Goal: Information Seeking & Learning: Learn about a topic

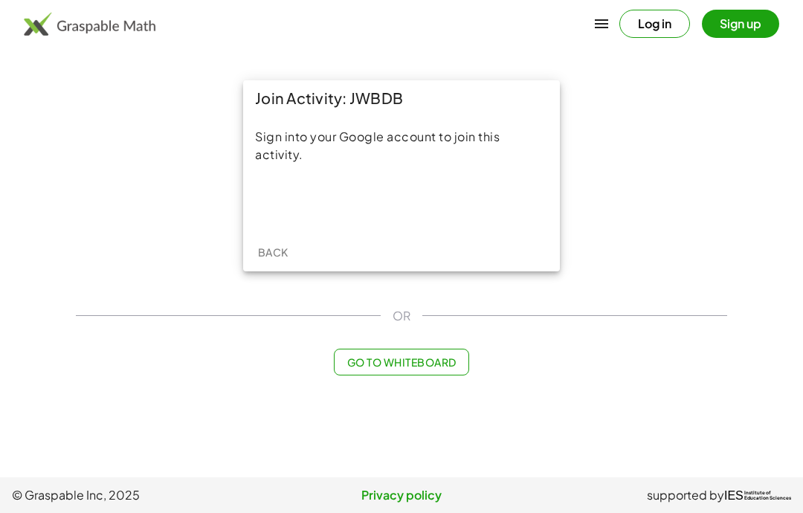
click at [373, 202] on div "Sign in with Google. Opens in new tab" at bounding box center [401, 202] width 137 height 33
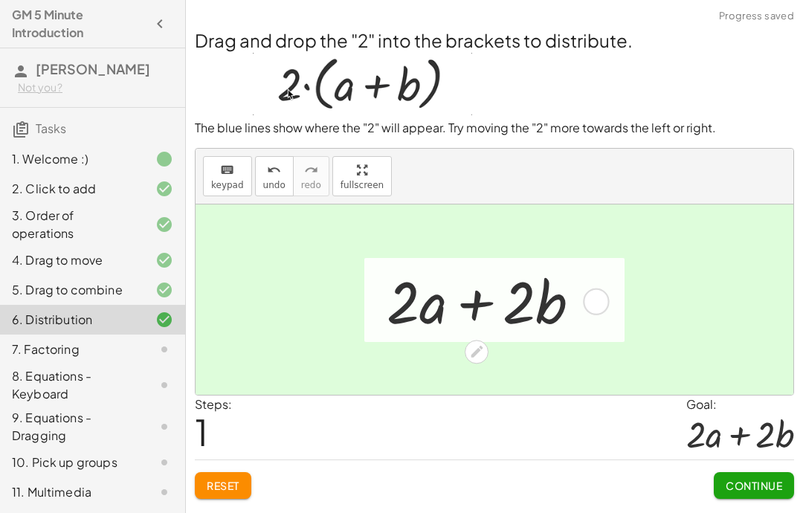
click at [758, 487] on span "Continue" at bounding box center [754, 485] width 57 height 13
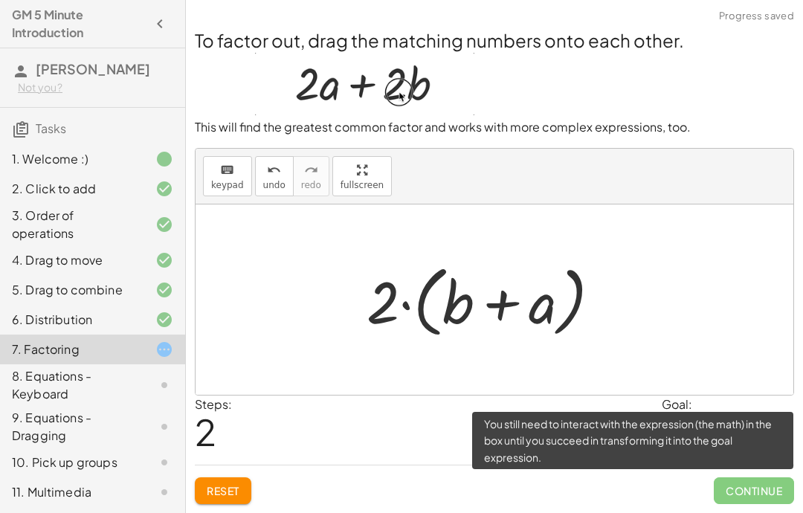
click at [766, 480] on span "Continue" at bounding box center [754, 490] width 80 height 27
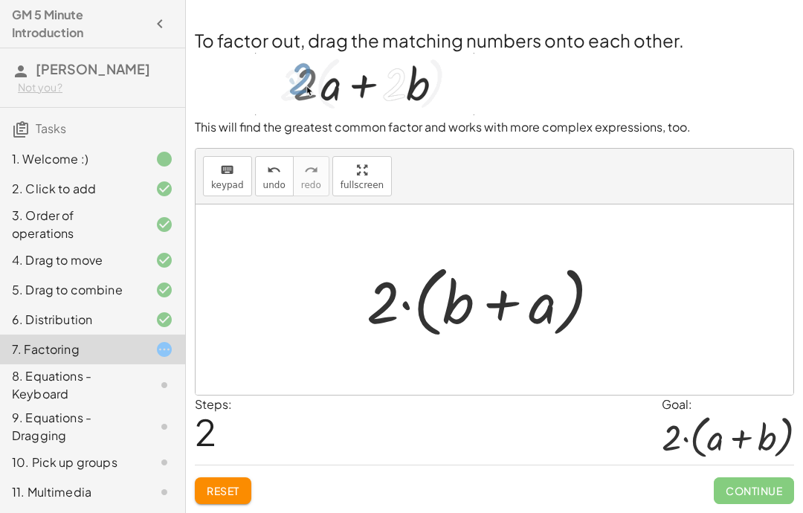
click at [482, 439] on div "Steps: 2 Goal: · 2 · ( + a + b )" at bounding box center [494, 430] width 599 height 69
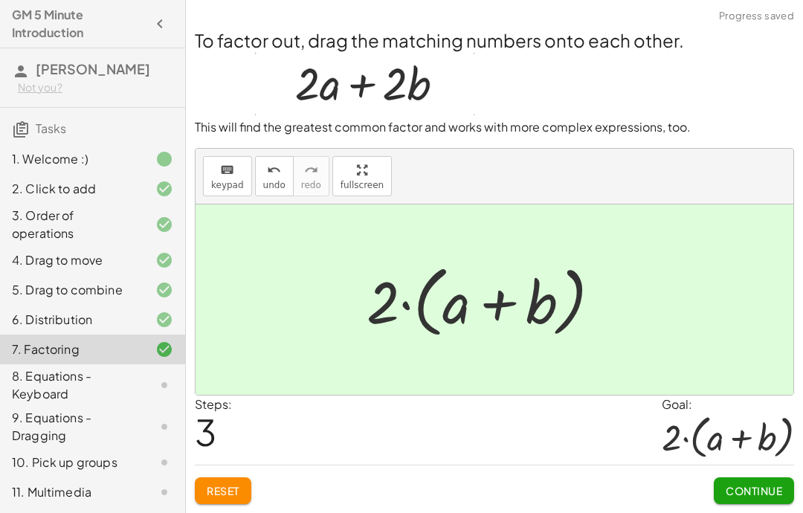
click at [764, 494] on span "Continue" at bounding box center [754, 490] width 57 height 13
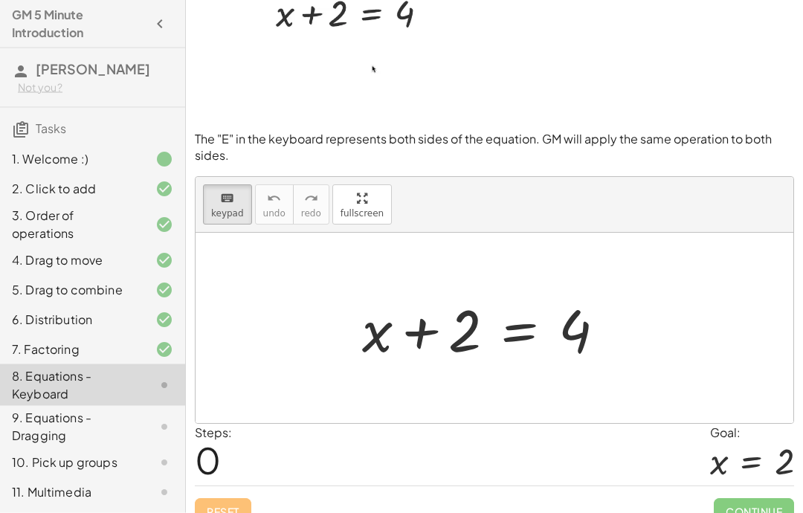
scroll to position [47, 0]
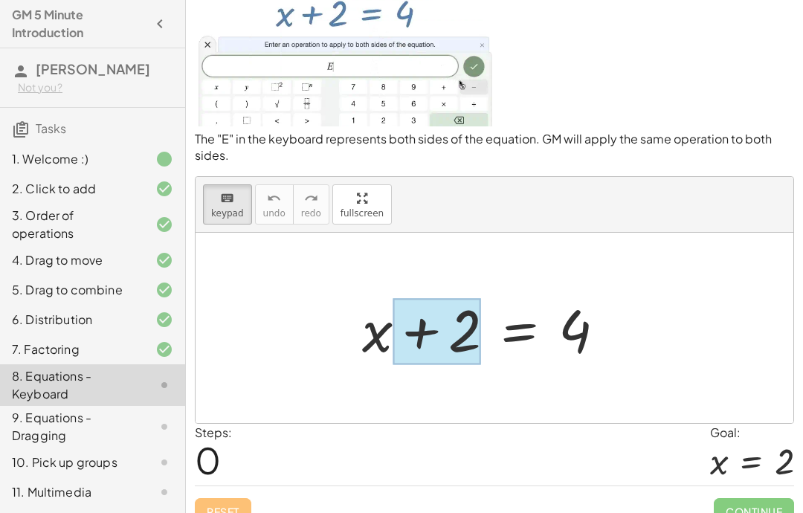
click at [454, 331] on div at bounding box center [437, 331] width 89 height 66
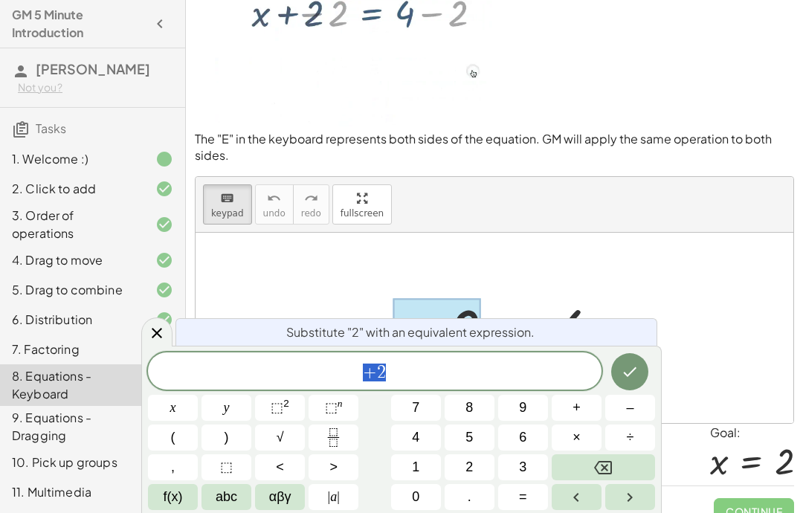
click at [646, 120] on p at bounding box center [494, 59] width 599 height 144
click at [632, 365] on icon "Done" at bounding box center [630, 372] width 18 height 18
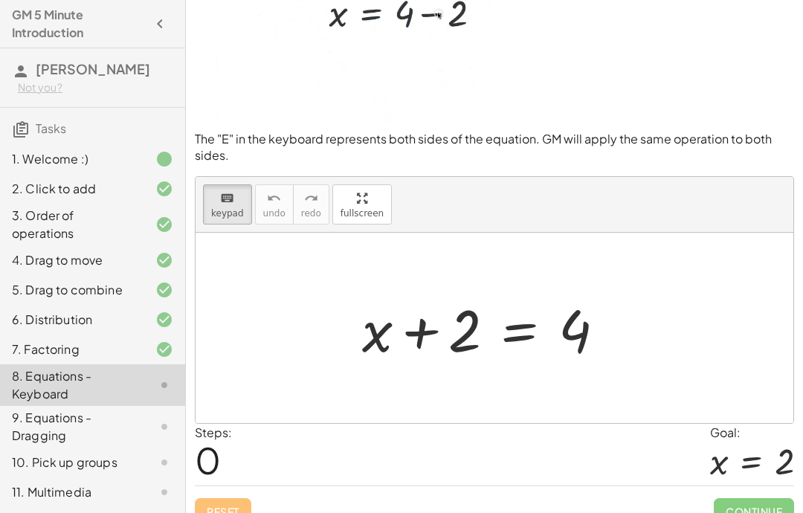
click at [521, 339] on div at bounding box center [490, 328] width 270 height 77
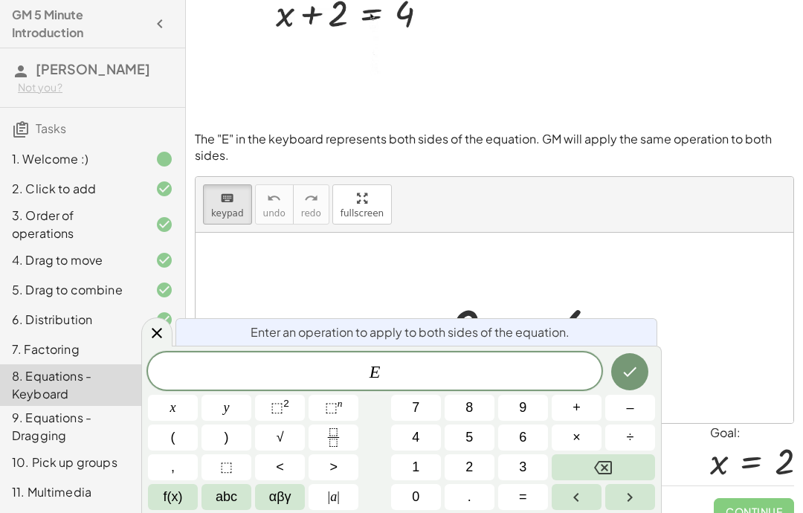
click at [415, 374] on span "E" at bounding box center [375, 372] width 454 height 21
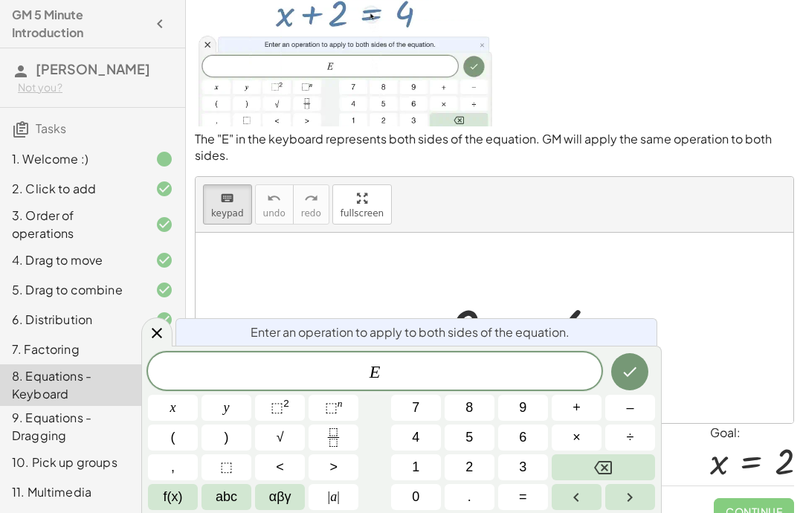
click at [633, 403] on span "–" at bounding box center [629, 408] width 7 height 20
click at [470, 459] on span "2" at bounding box center [469, 467] width 7 height 20
click at [636, 369] on icon "Done" at bounding box center [630, 372] width 13 height 10
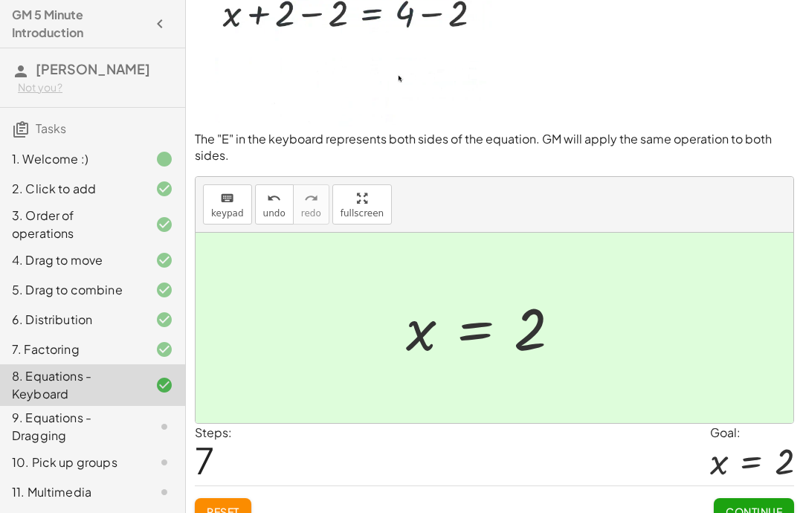
click at [772, 509] on span "Continue" at bounding box center [754, 511] width 57 height 13
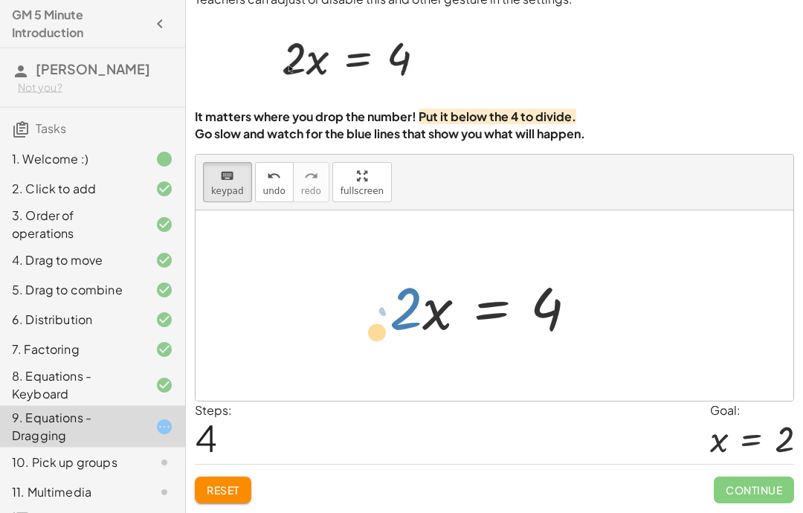
scroll to position [59, 0]
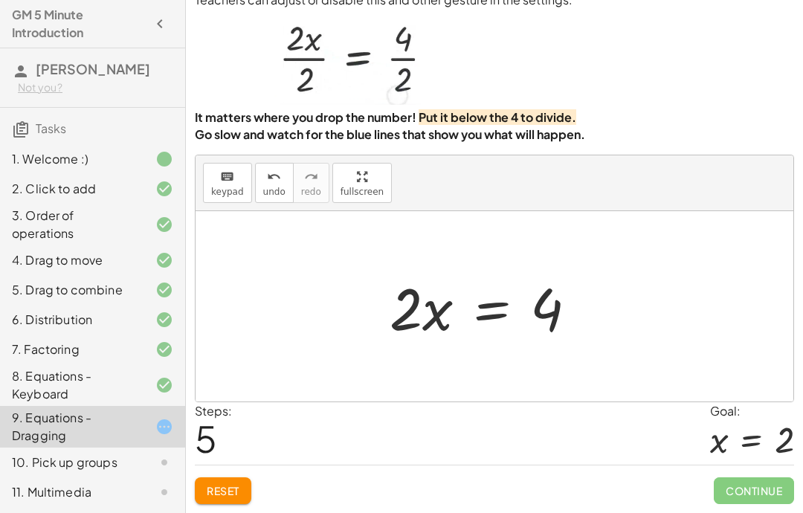
click at [207, 501] on button "Reset" at bounding box center [223, 490] width 57 height 27
click at [214, 508] on div "You can also drag a term across the equal sign. Teachers can adjust or disable …" at bounding box center [494, 236] width 617 height 556
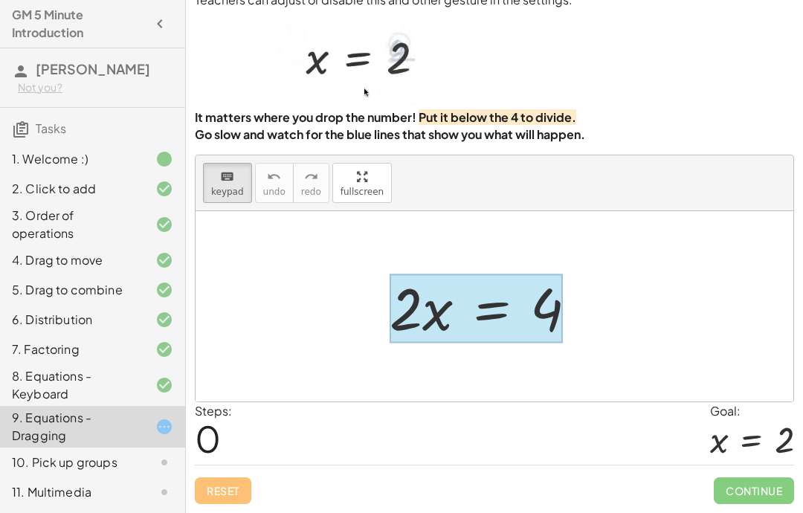
click at [483, 299] on div at bounding box center [476, 308] width 173 height 69
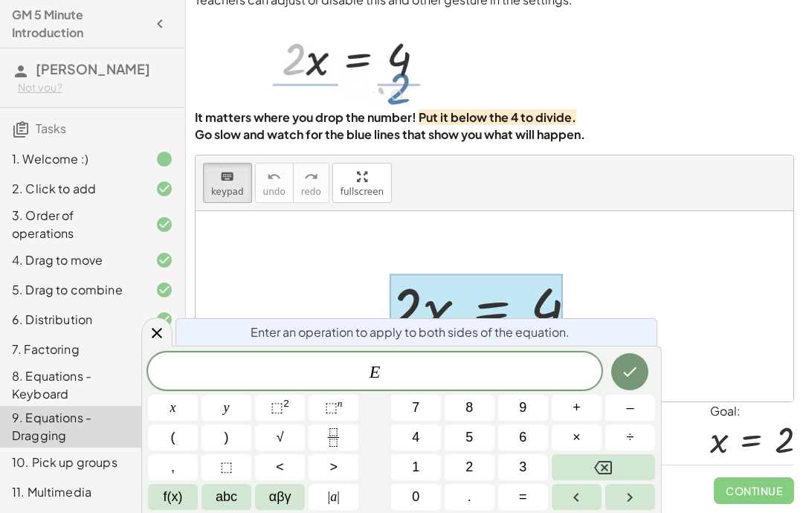
click at [392, 379] on span "E" at bounding box center [375, 372] width 454 height 21
click at [459, 448] on button "5" at bounding box center [470, 438] width 50 height 26
click at [590, 474] on button "Backspace" at bounding box center [603, 467] width 103 height 26
click at [457, 480] on button "2" at bounding box center [470, 467] width 50 height 26
click at [632, 360] on button "Done" at bounding box center [629, 371] width 37 height 37
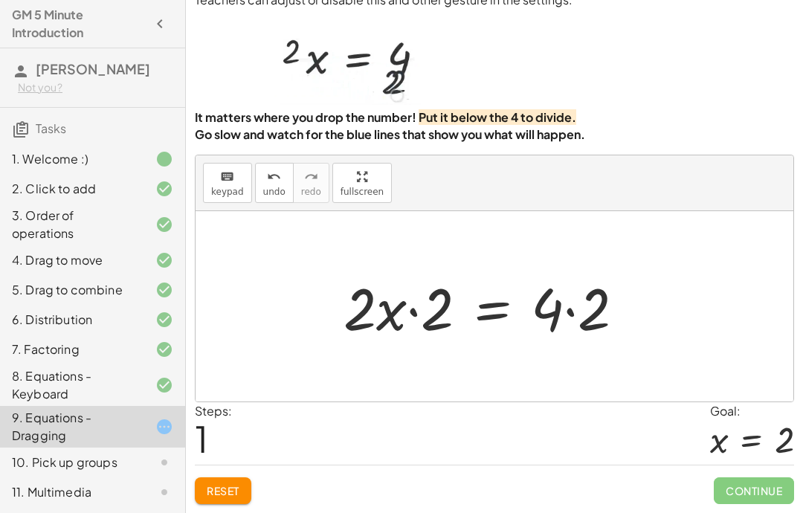
click at [220, 500] on button "Reset" at bounding box center [223, 490] width 57 height 27
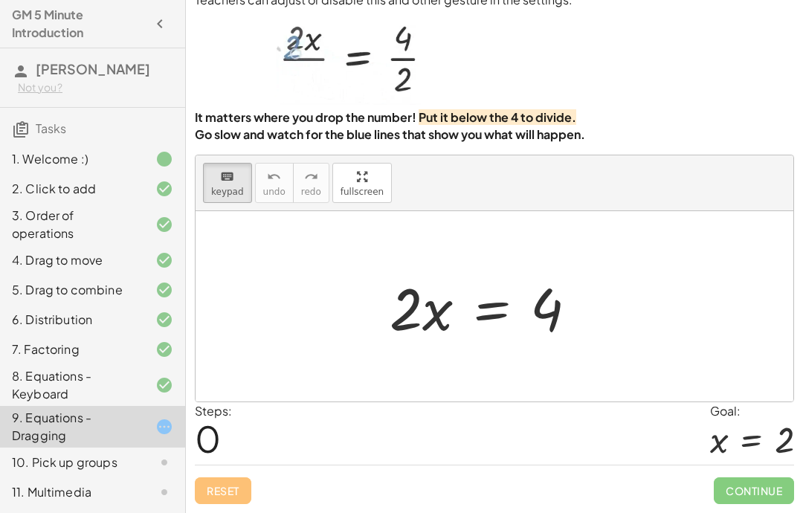
click at [381, 345] on div "· 2 · x = 4" at bounding box center [494, 307] width 254 height 84
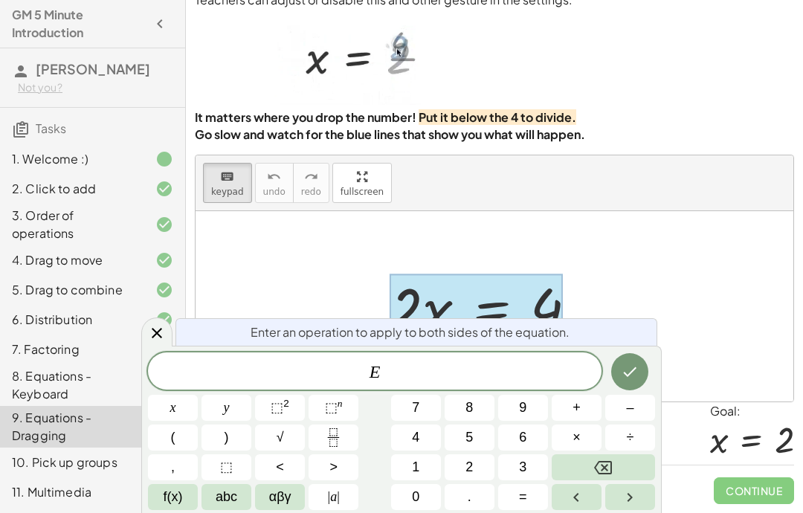
click at [405, 373] on span "E" at bounding box center [375, 372] width 454 height 21
click at [322, 434] on button "Fraction" at bounding box center [334, 438] width 50 height 26
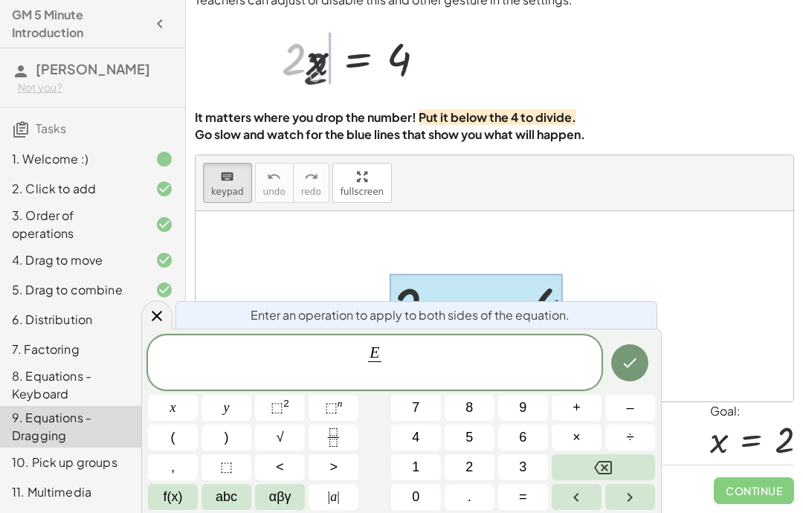
click at [480, 468] on button "2" at bounding box center [470, 467] width 50 height 26
click at [627, 357] on icon "Done" at bounding box center [630, 363] width 18 height 18
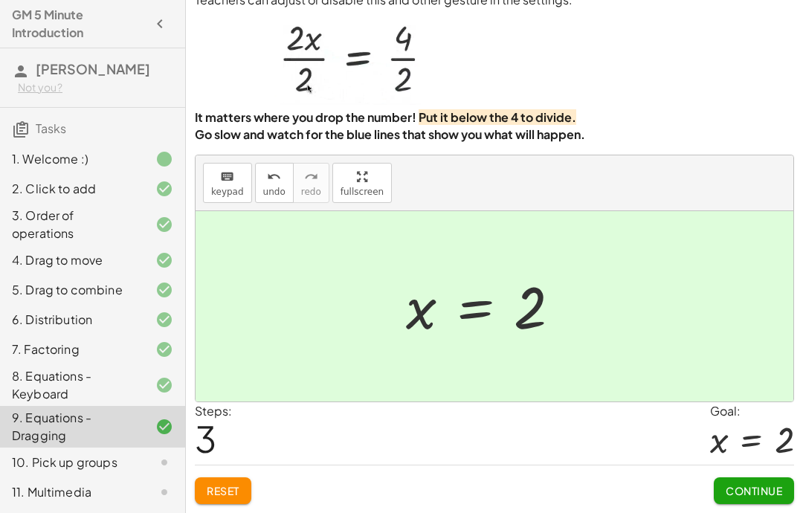
click at [772, 496] on span "Continue" at bounding box center [754, 490] width 57 height 13
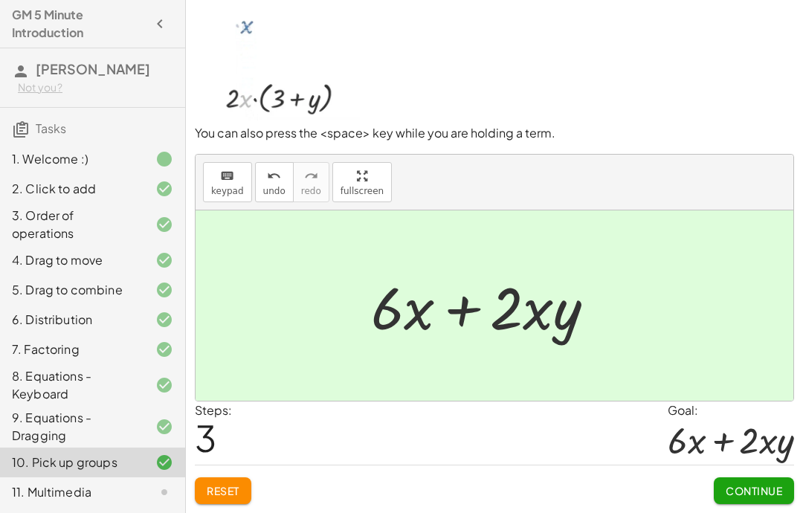
click at [759, 499] on button "Continue" at bounding box center [754, 490] width 80 height 27
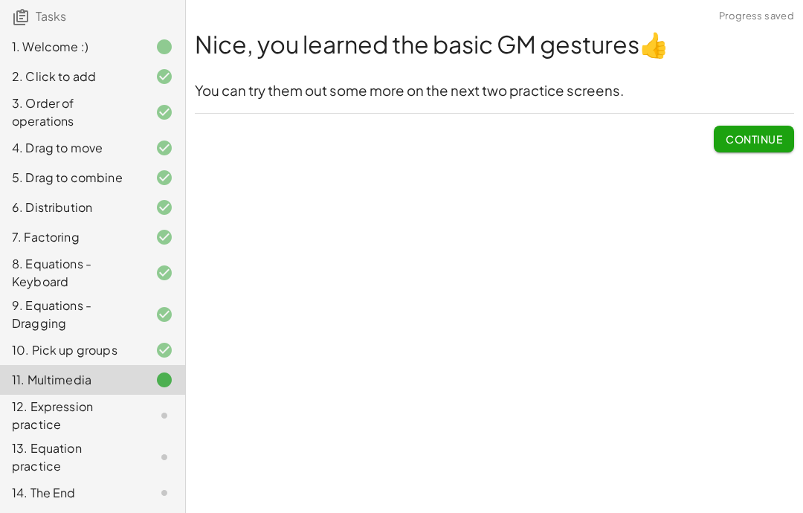
scroll to position [112, 0]
click at [762, 132] on span "Continue" at bounding box center [754, 138] width 57 height 13
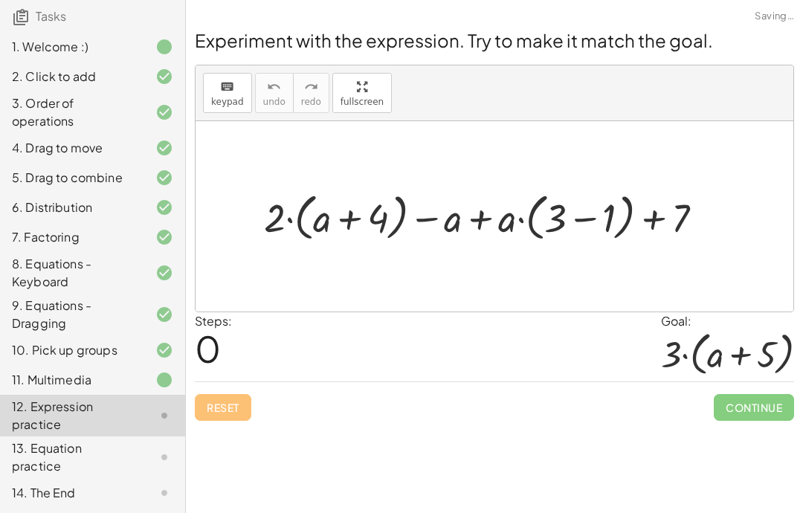
scroll to position [0, 0]
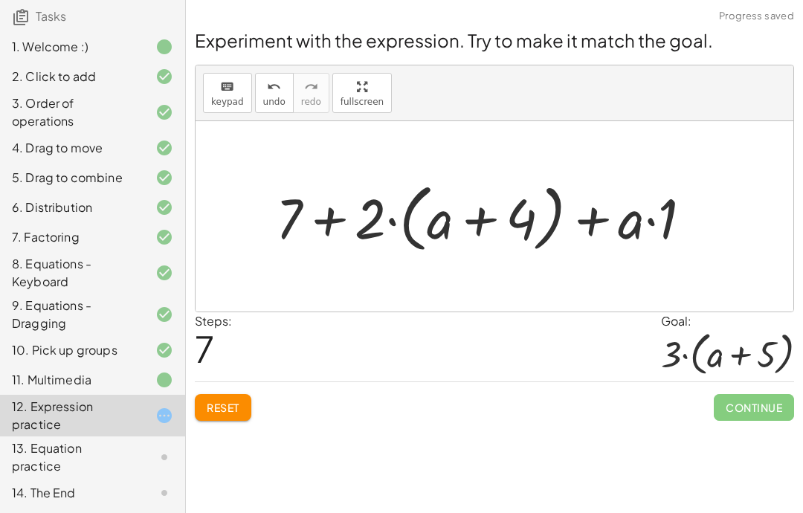
click at [231, 419] on button "Reset" at bounding box center [223, 407] width 57 height 27
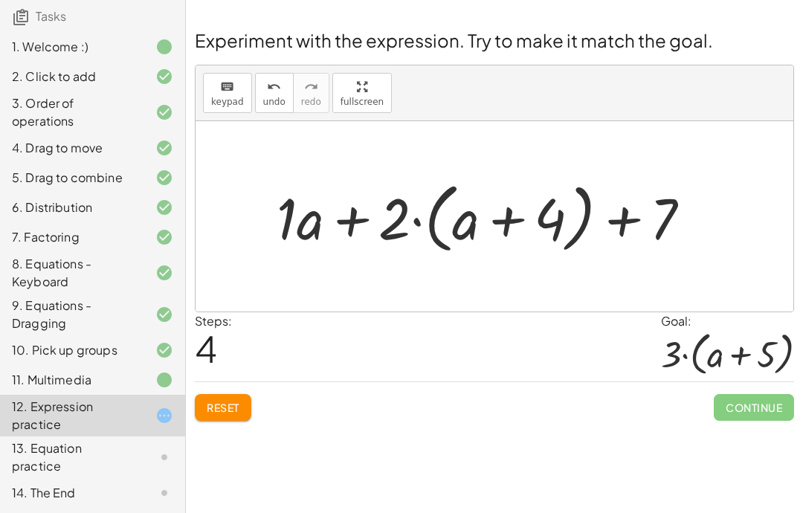
click at [218, 405] on span "Reset" at bounding box center [223, 407] width 33 height 13
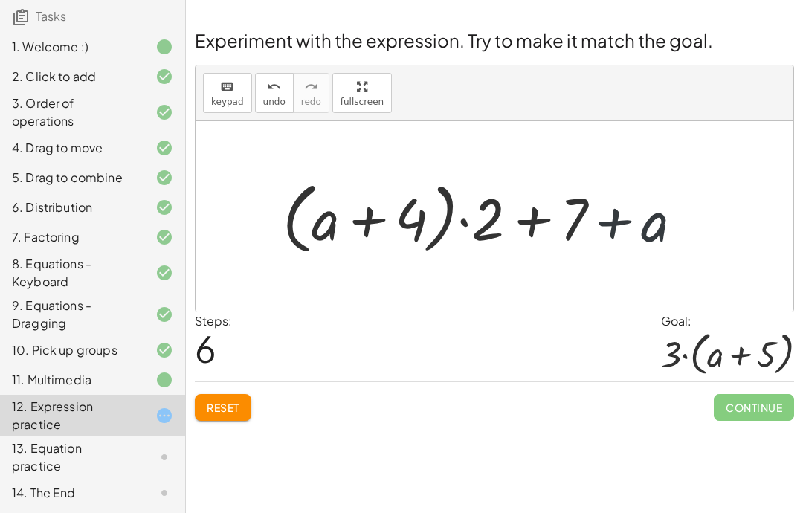
click at [216, 408] on span "Reset" at bounding box center [223, 407] width 33 height 13
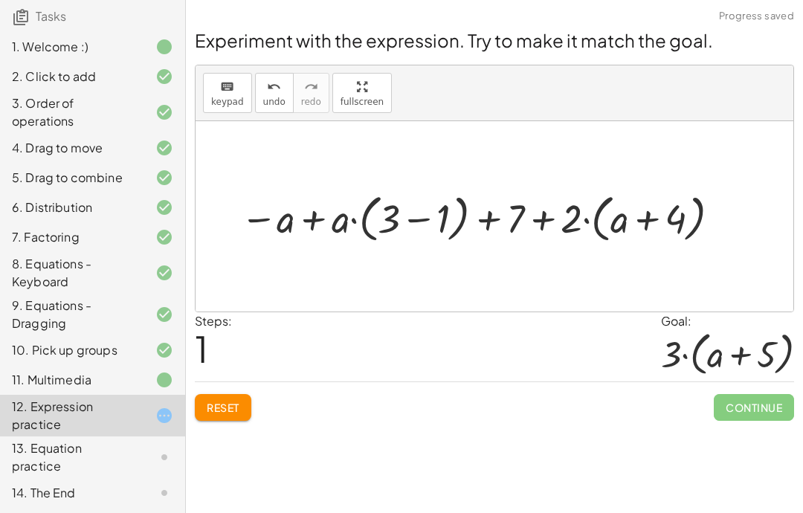
click at [210, 410] on span "Reset" at bounding box center [223, 407] width 33 height 13
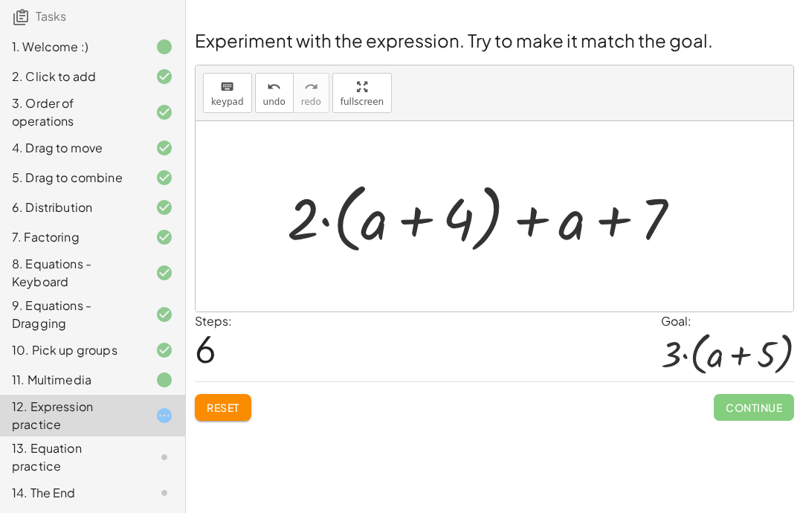
click at [230, 406] on span "Reset" at bounding box center [223, 407] width 33 height 13
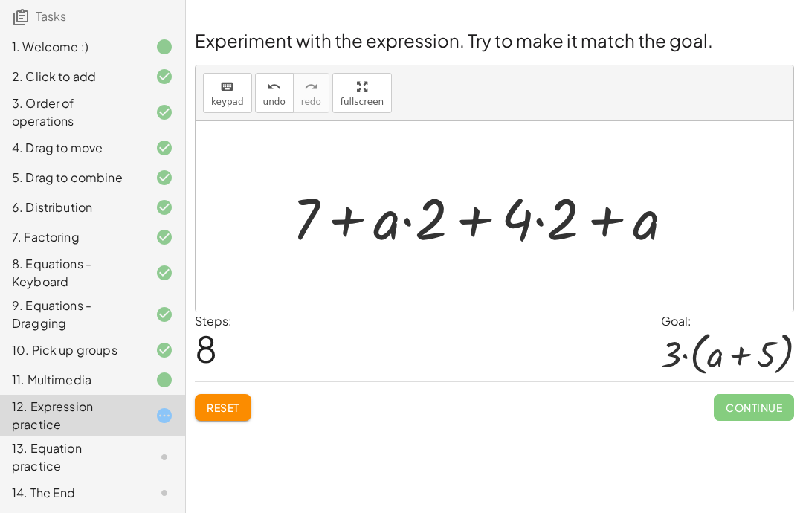
click at [234, 414] on span "Reset" at bounding box center [223, 407] width 33 height 13
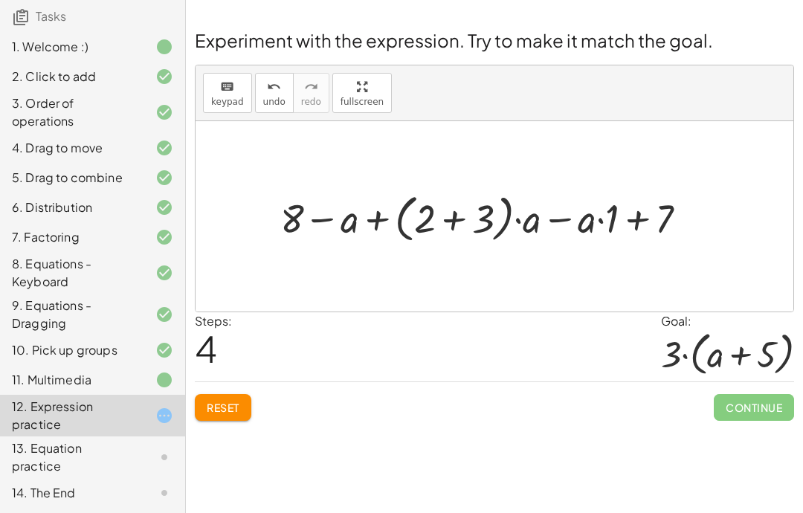
click at [235, 405] on span "Reset" at bounding box center [223, 407] width 33 height 13
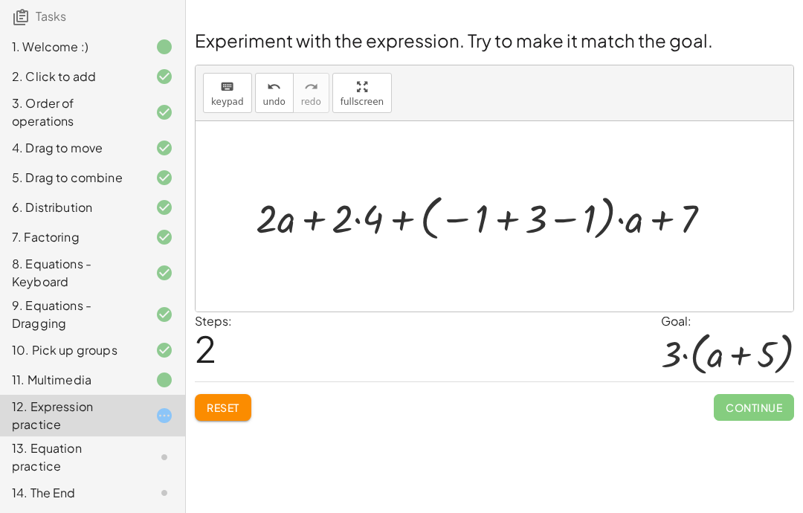
click at [217, 419] on button "Reset" at bounding box center [223, 407] width 57 height 27
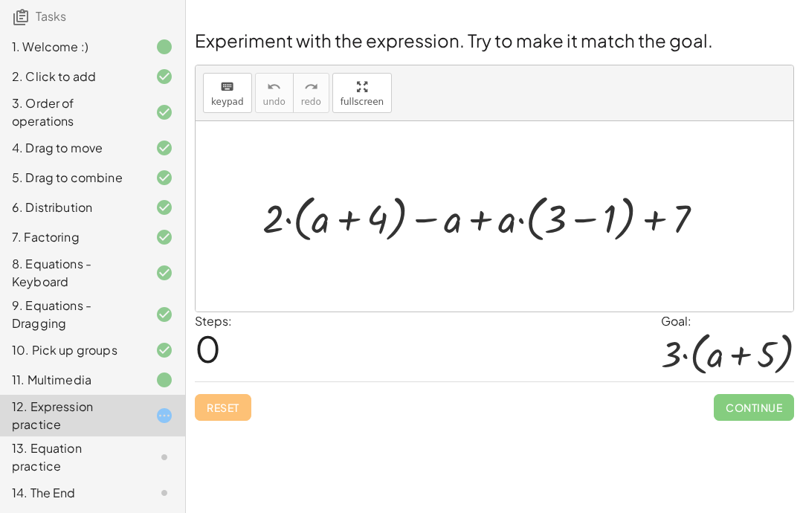
click at [64, 456] on div "13. Equation practice" at bounding box center [72, 458] width 120 height 36
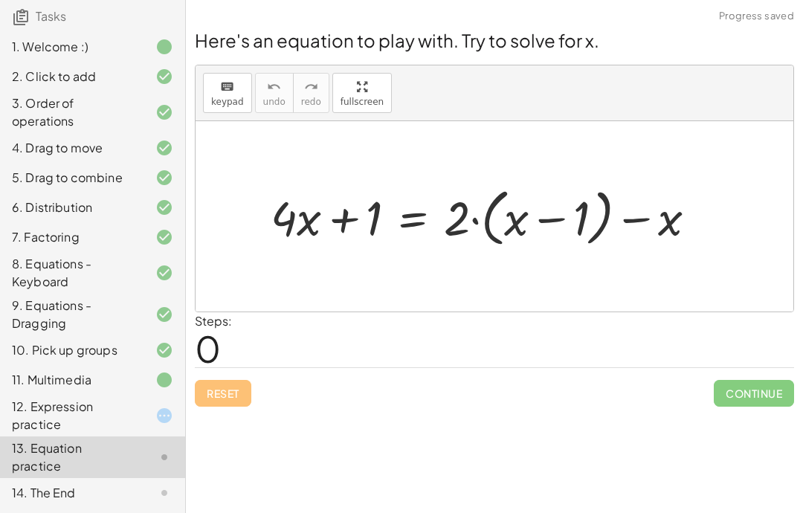
click at [57, 486] on div "14. The End" at bounding box center [72, 493] width 120 height 18
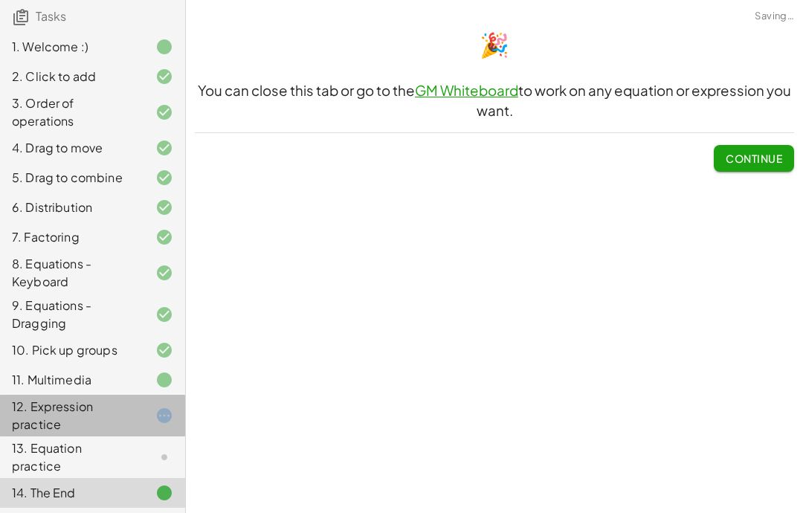
click at [33, 417] on div "12. Expression practice" at bounding box center [72, 416] width 120 height 36
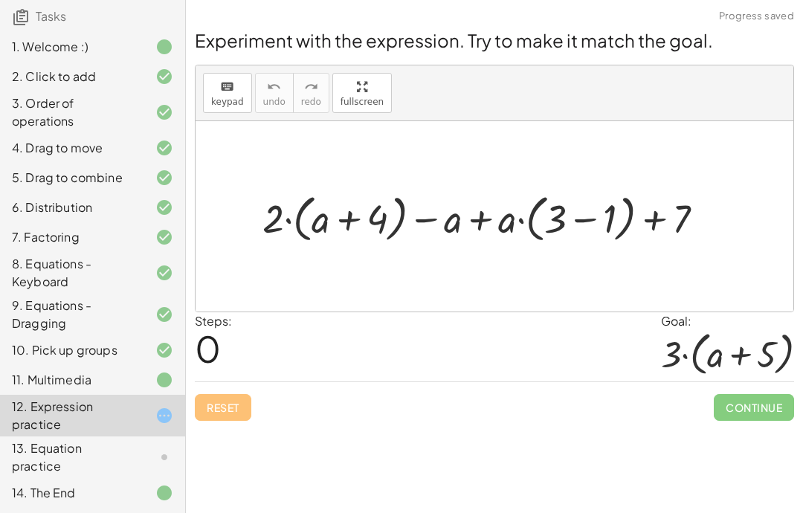
click at [54, 376] on div "11. Multimedia" at bounding box center [72, 380] width 120 height 18
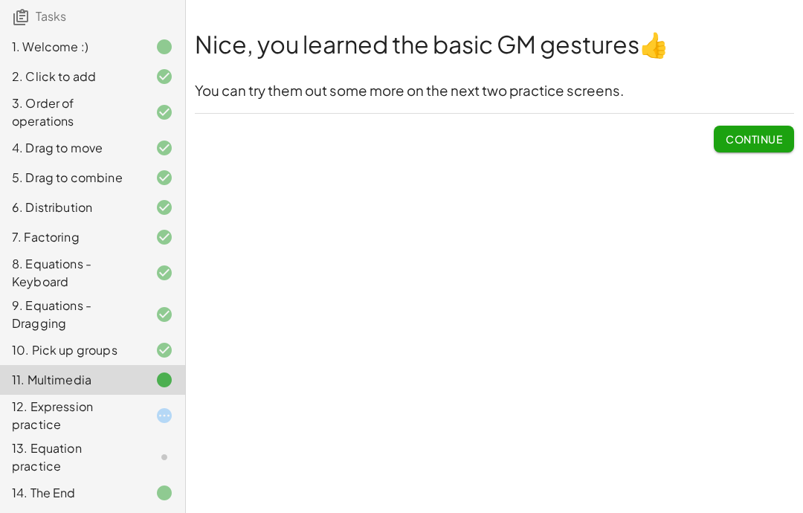
click at [747, 141] on span "Continue" at bounding box center [754, 138] width 57 height 13
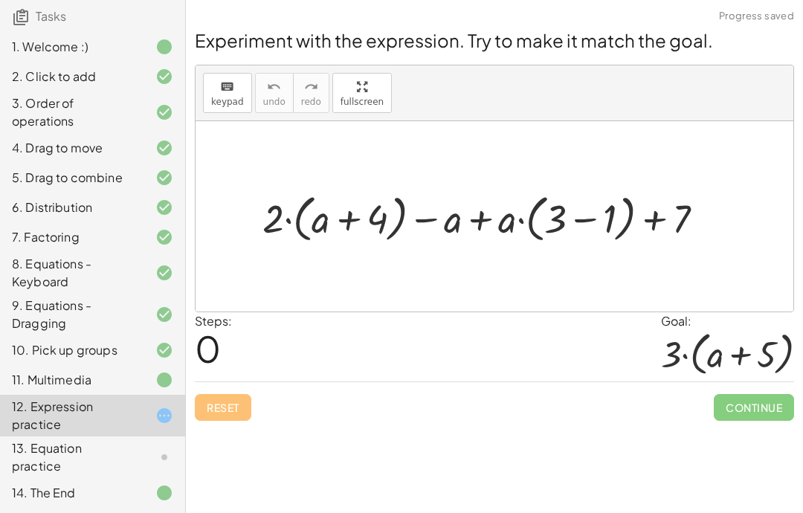
click at [47, 451] on div "13. Equation practice" at bounding box center [72, 458] width 120 height 36
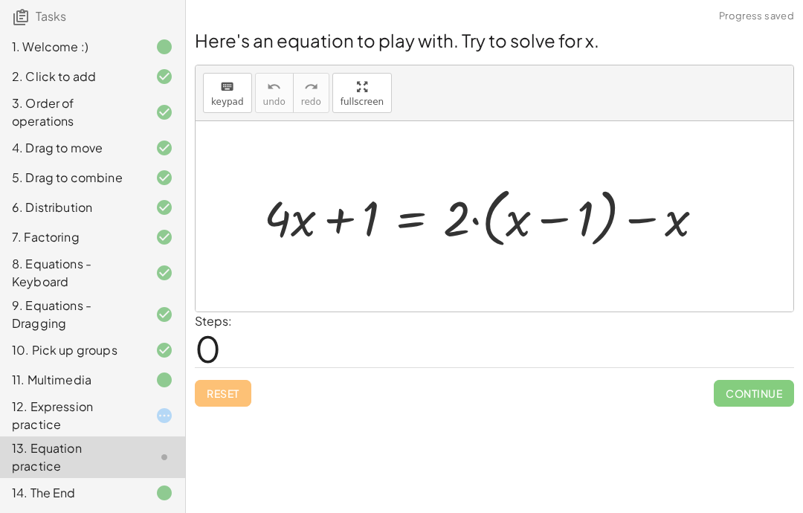
click at [57, 399] on div "12. Expression practice" at bounding box center [72, 416] width 120 height 36
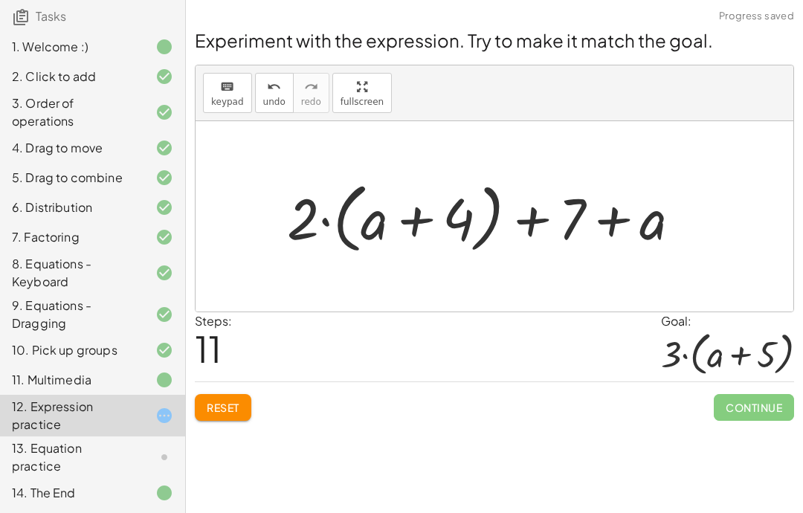
click at [227, 409] on span "Reset" at bounding box center [223, 407] width 33 height 13
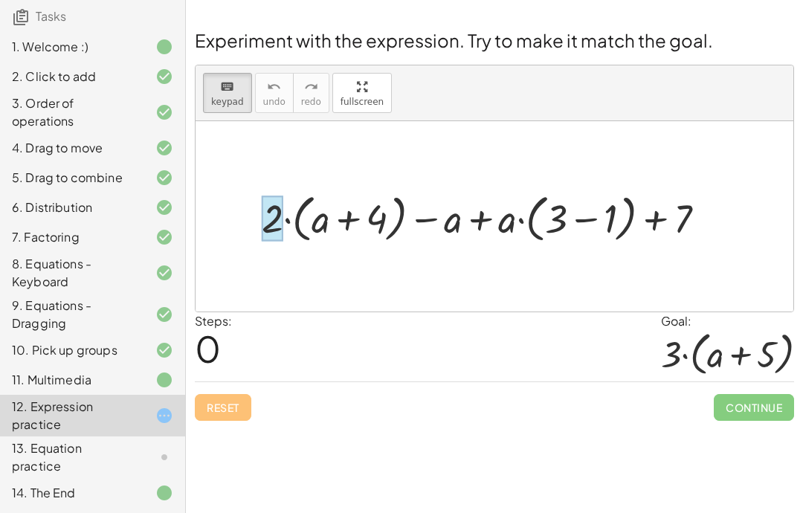
click at [267, 223] on div at bounding box center [273, 218] width 22 height 45
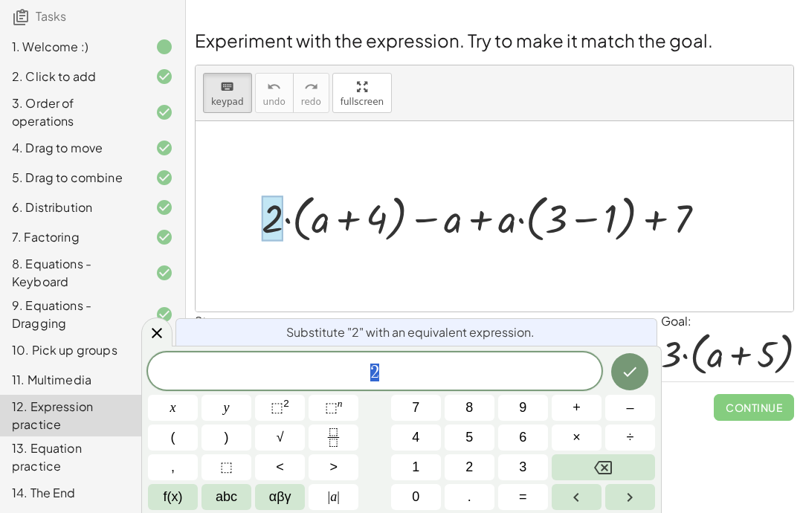
click at [527, 472] on span "3" at bounding box center [522, 467] width 7 height 20
click at [631, 367] on icon "Done" at bounding box center [630, 372] width 18 height 18
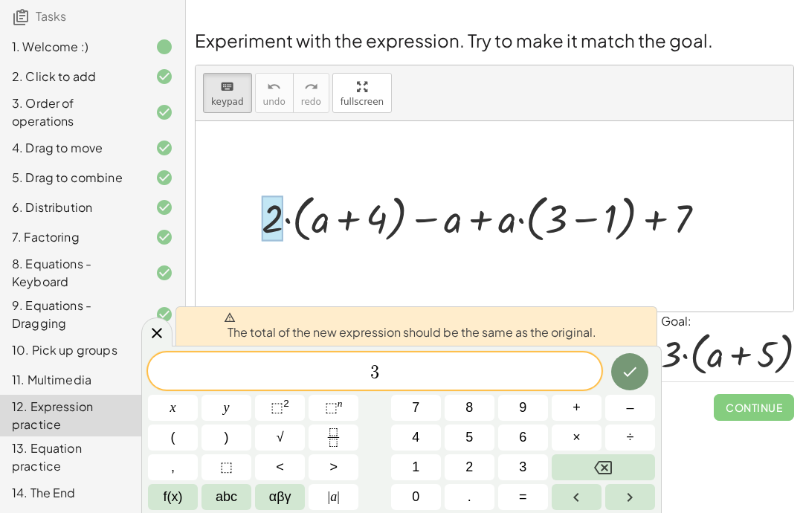
click at [609, 476] on icon "Backspace" at bounding box center [603, 468] width 18 height 18
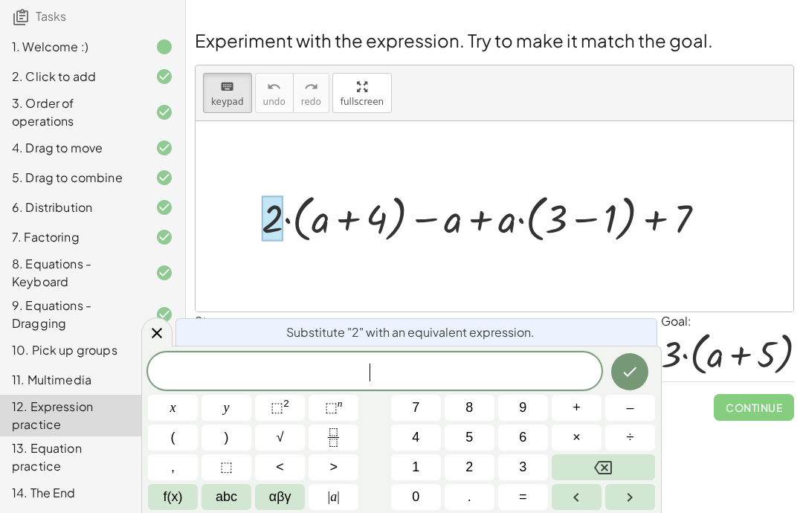
click at [411, 463] on button "1" at bounding box center [416, 467] width 50 height 26
click at [628, 379] on icon "Done" at bounding box center [630, 372] width 18 height 18
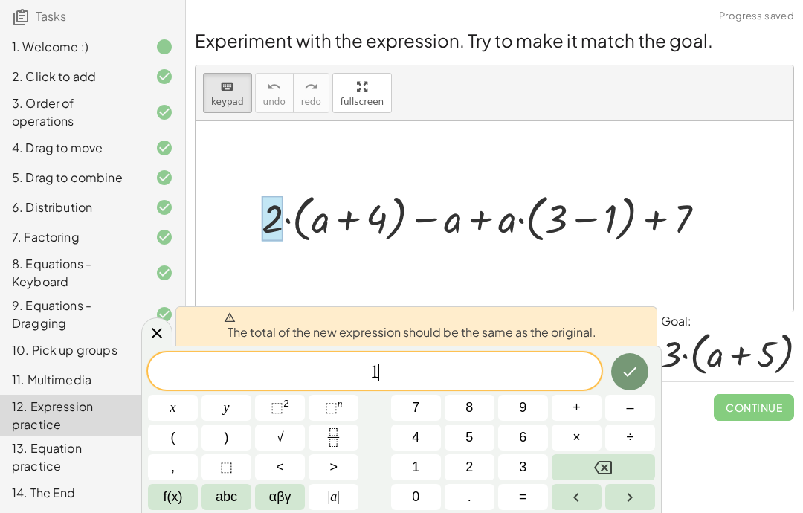
click at [633, 472] on button "Backspace" at bounding box center [603, 467] width 103 height 26
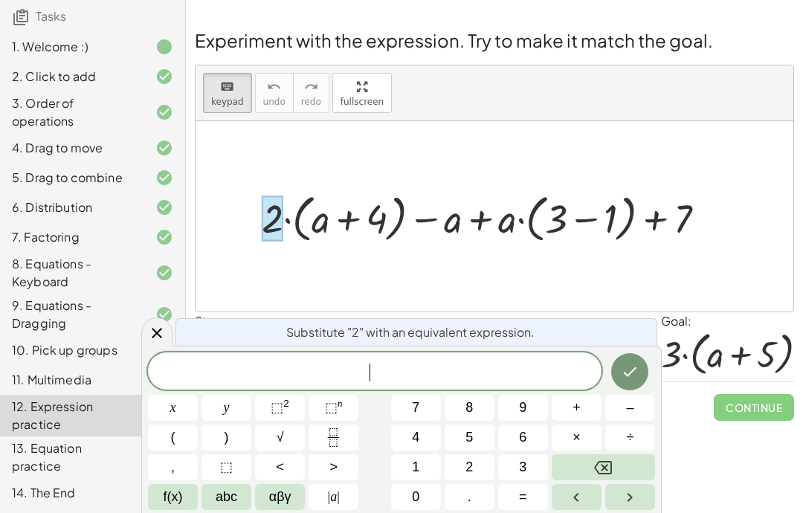
click at [475, 460] on button "2" at bounding box center [470, 467] width 50 height 26
click at [576, 499] on icon "Left arrow" at bounding box center [575, 497] width 5 height 9
click at [630, 408] on span "–" at bounding box center [629, 408] width 7 height 20
click at [627, 377] on icon "Done" at bounding box center [630, 372] width 18 height 18
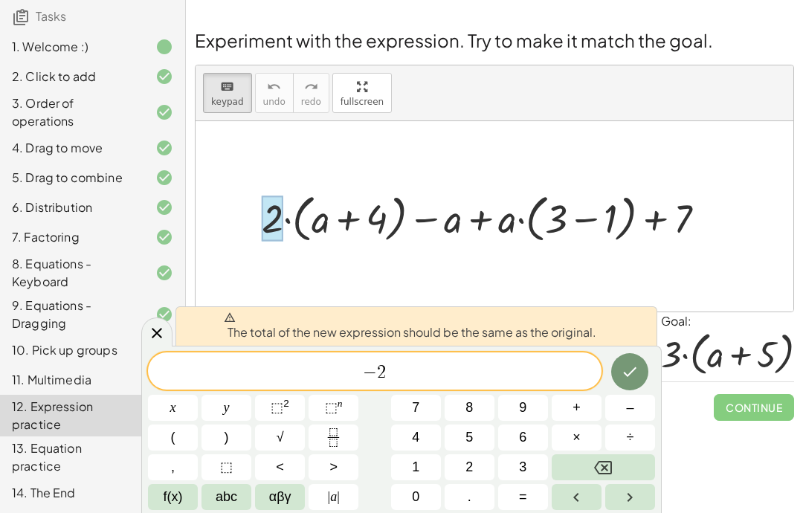
click at [612, 467] on icon "Backspace" at bounding box center [603, 467] width 18 height 13
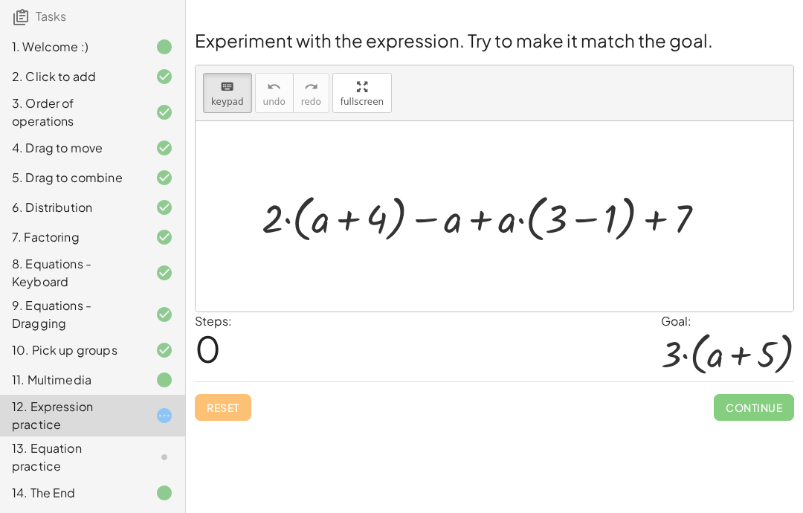
click at [503, 220] on div at bounding box center [489, 216] width 471 height 59
click at [511, 225] on div at bounding box center [489, 216] width 471 height 59
click at [499, 230] on div at bounding box center [489, 216] width 471 height 59
click at [505, 231] on div at bounding box center [489, 216] width 471 height 59
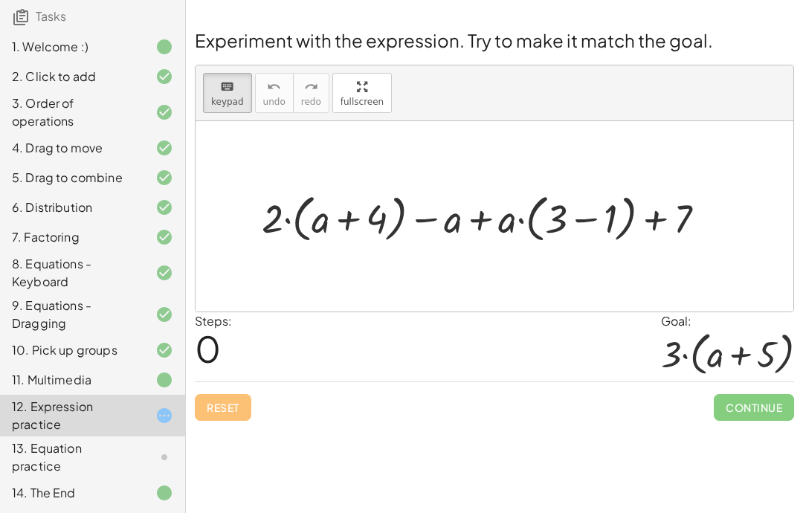
click at [518, 228] on div at bounding box center [489, 216] width 471 height 59
click at [491, 226] on div at bounding box center [489, 216] width 471 height 59
click at [399, 219] on div at bounding box center [489, 216] width 471 height 59
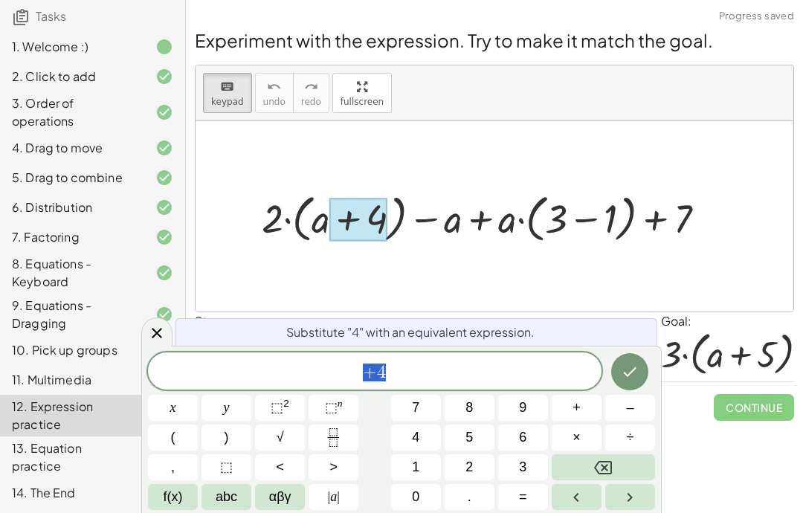
click at [581, 408] on span "+" at bounding box center [577, 408] width 8 height 20
click at [474, 420] on button "8" at bounding box center [470, 408] width 50 height 26
click at [605, 464] on icon "Backspace" at bounding box center [603, 468] width 18 height 18
click at [475, 430] on button "5" at bounding box center [470, 438] width 50 height 26
click at [616, 363] on button "Done" at bounding box center [629, 371] width 37 height 37
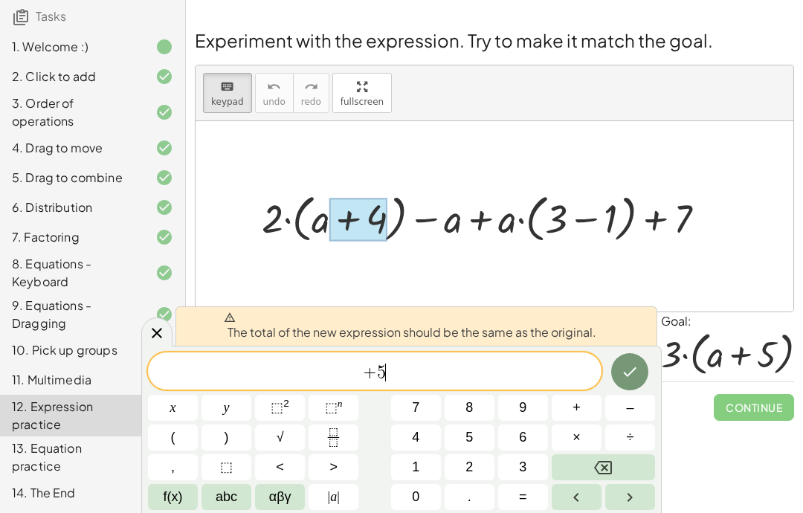
click at [628, 476] on button "Backspace" at bounding box center [603, 467] width 103 height 26
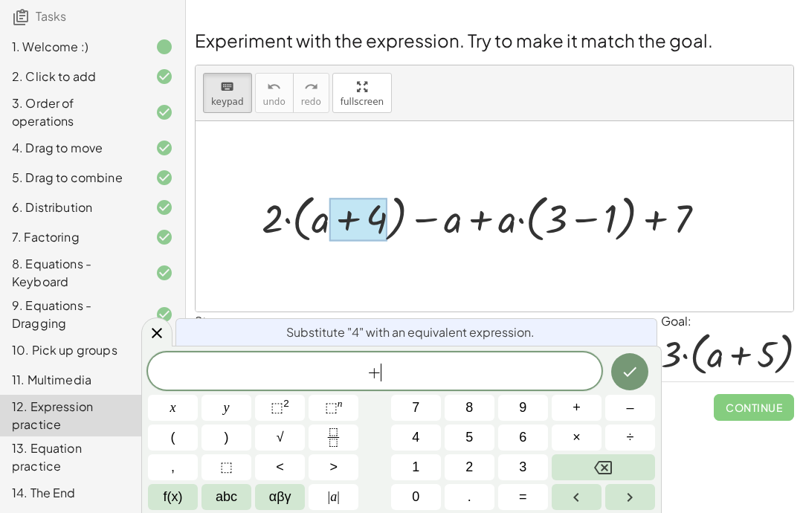
click at [430, 428] on button "4" at bounding box center [416, 438] width 50 height 26
click at [626, 374] on icon "Done" at bounding box center [630, 372] width 13 height 10
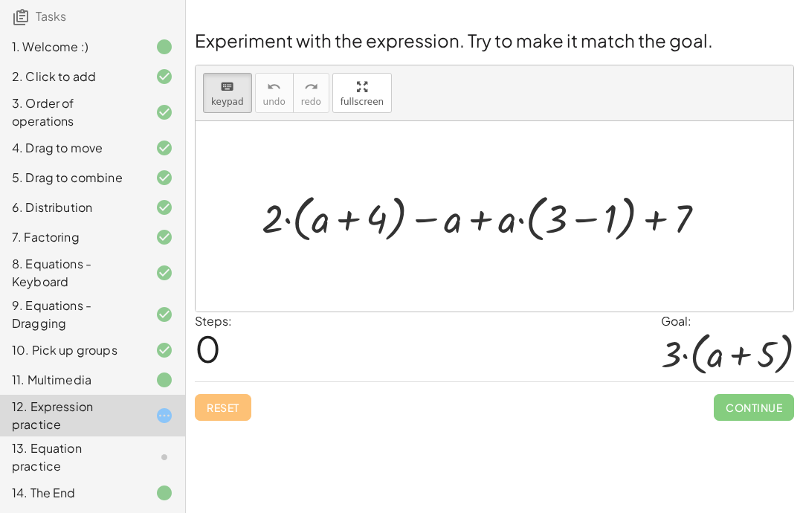
click at [634, 228] on div at bounding box center [489, 216] width 471 height 59
click at [615, 219] on div at bounding box center [489, 216] width 471 height 59
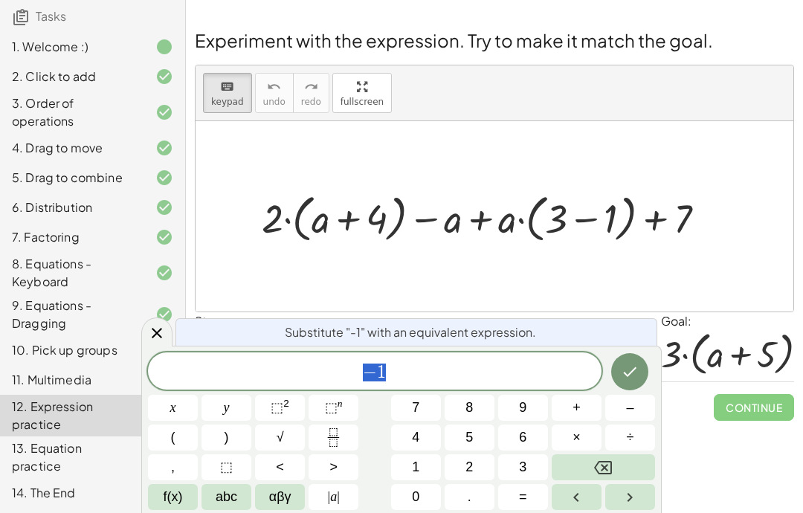
click at [596, 211] on div at bounding box center [489, 216] width 471 height 59
click at [637, 379] on icon "Done" at bounding box center [630, 372] width 18 height 18
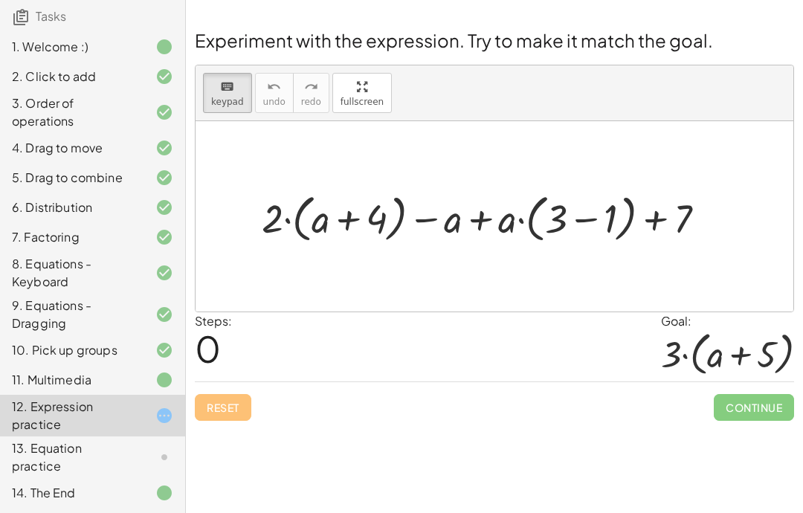
click at [559, 358] on div "Steps: 0 Goal: · 3 · ( + a + 5 )" at bounding box center [494, 346] width 599 height 69
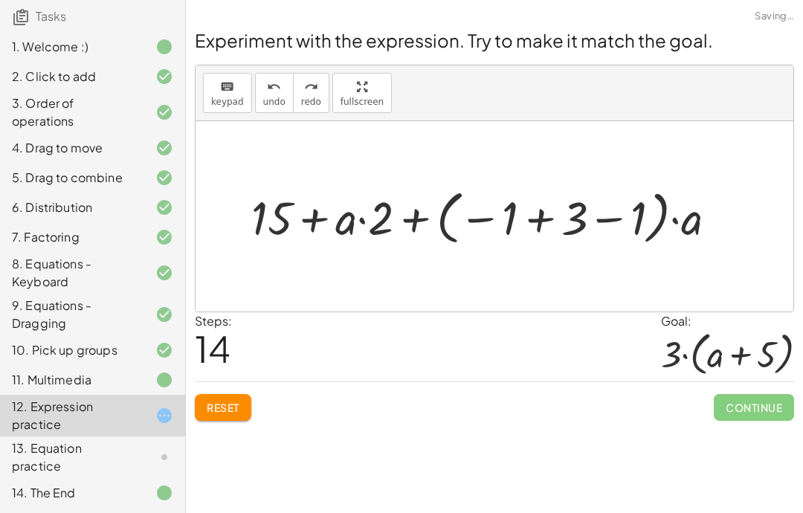
click at [216, 401] on span "Reset" at bounding box center [223, 407] width 33 height 13
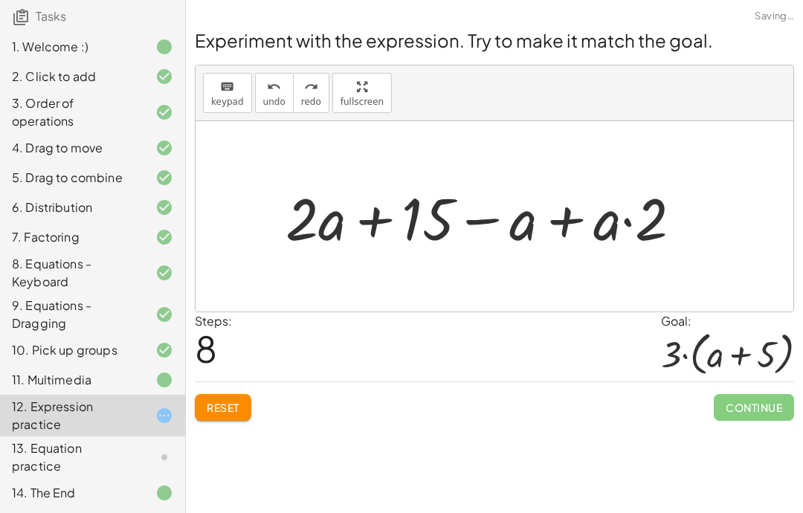
click at [218, 401] on span "Reset" at bounding box center [223, 407] width 33 height 13
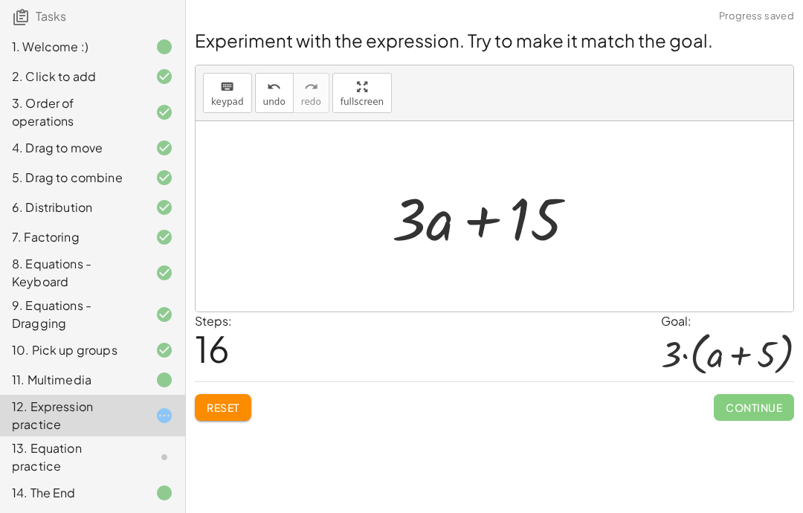
click at [245, 394] on button "Reset" at bounding box center [223, 407] width 57 height 27
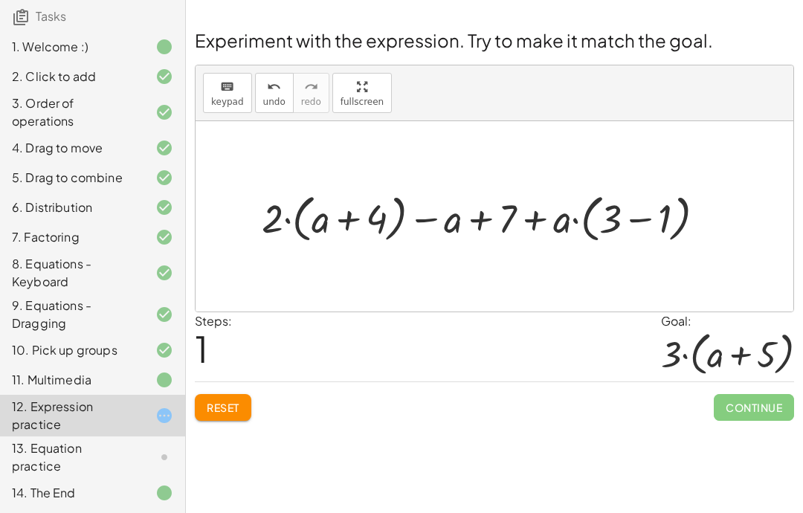
click at [248, 394] on button "Reset" at bounding box center [223, 407] width 57 height 27
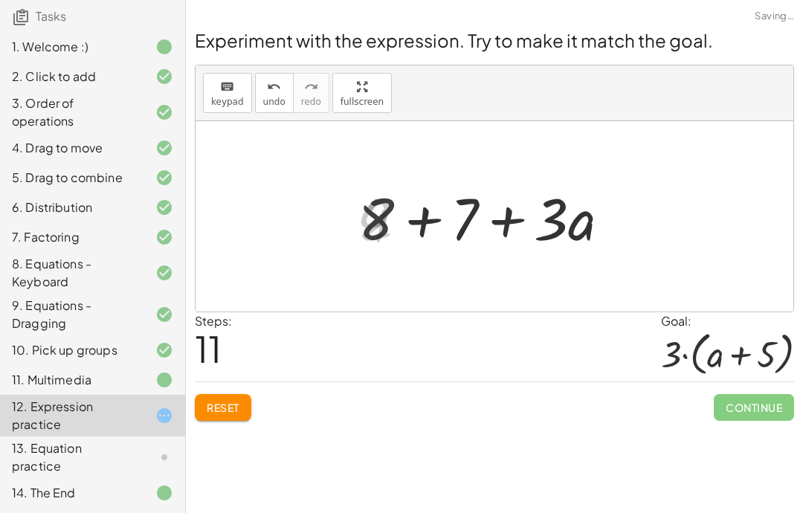
click at [353, 184] on div at bounding box center [489, 216] width 277 height 77
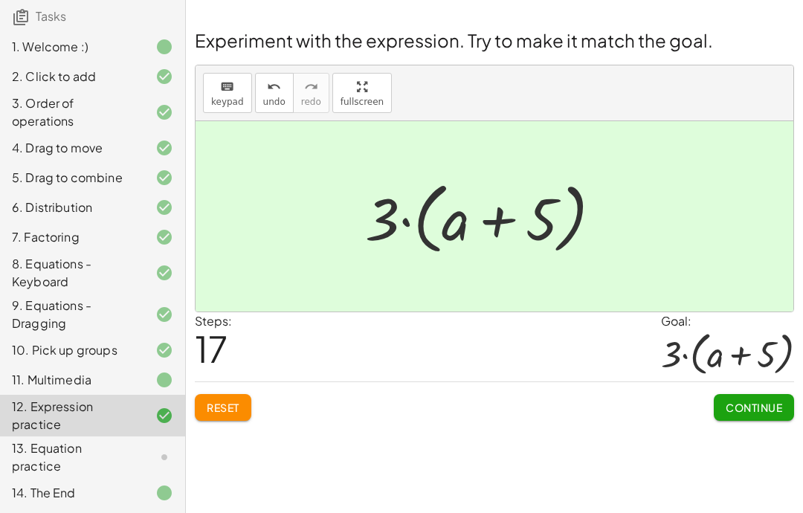
click at [762, 401] on span "Continue" at bounding box center [754, 407] width 57 height 13
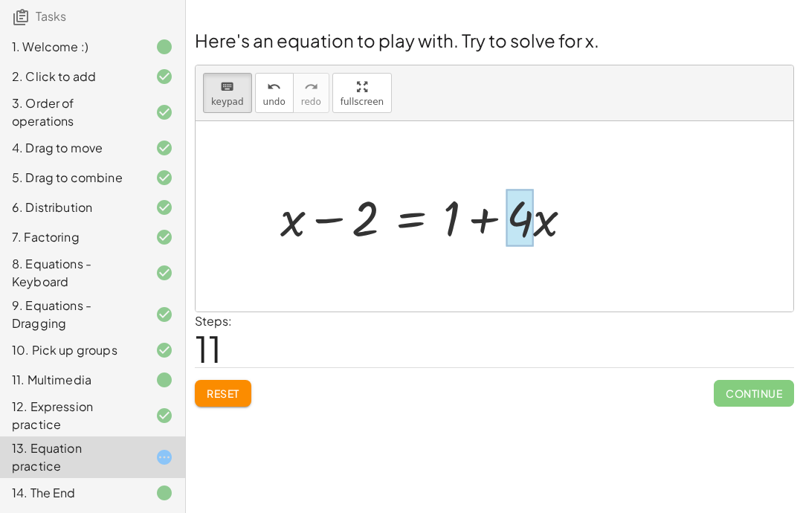
click at [527, 189] on div at bounding box center [520, 217] width 28 height 57
click at [541, 194] on div at bounding box center [432, 216] width 319 height 65
click at [552, 191] on div at bounding box center [509, 217] width 99 height 57
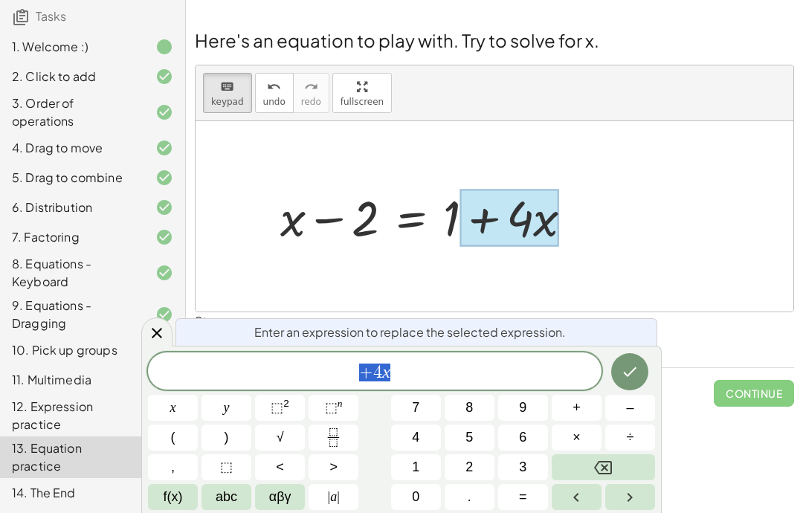
click at [478, 384] on div "+ 4 x" at bounding box center [375, 371] width 454 height 37
click at [330, 456] on button ">" at bounding box center [334, 467] width 50 height 26
click at [607, 466] on icon "Backspace" at bounding box center [603, 467] width 18 height 13
click at [329, 439] on icon "Fraction" at bounding box center [333, 437] width 19 height 19
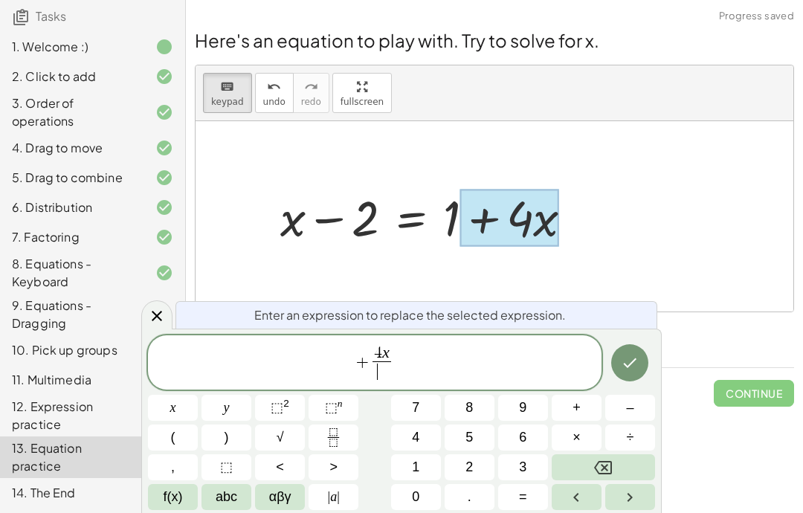
click at [408, 443] on button "4" at bounding box center [416, 438] width 50 height 26
click at [632, 371] on icon "Done" at bounding box center [630, 363] width 18 height 18
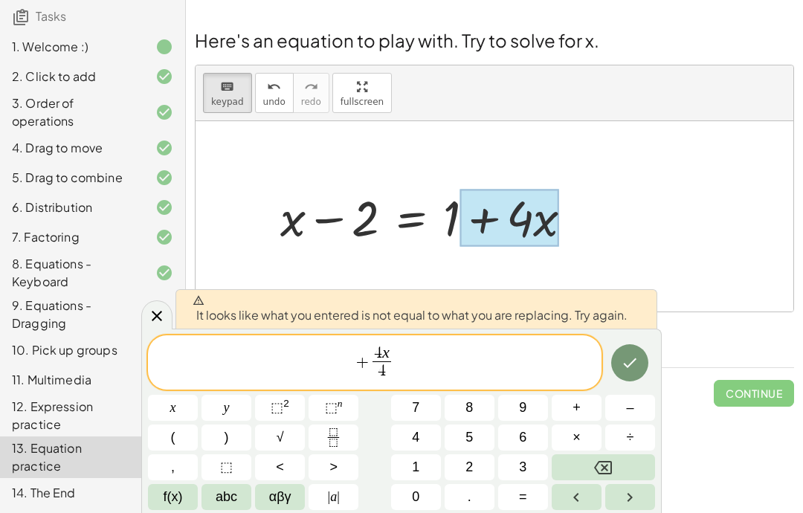
click at [352, 355] on span "+ 4 x 4 ​ ​" at bounding box center [375, 363] width 454 height 39
click at [376, 367] on span "4" at bounding box center [382, 371] width 19 height 20
click at [364, 364] on span "+" at bounding box center [362, 362] width 14 height 18
click at [624, 466] on button "Backspace" at bounding box center [603, 467] width 103 height 26
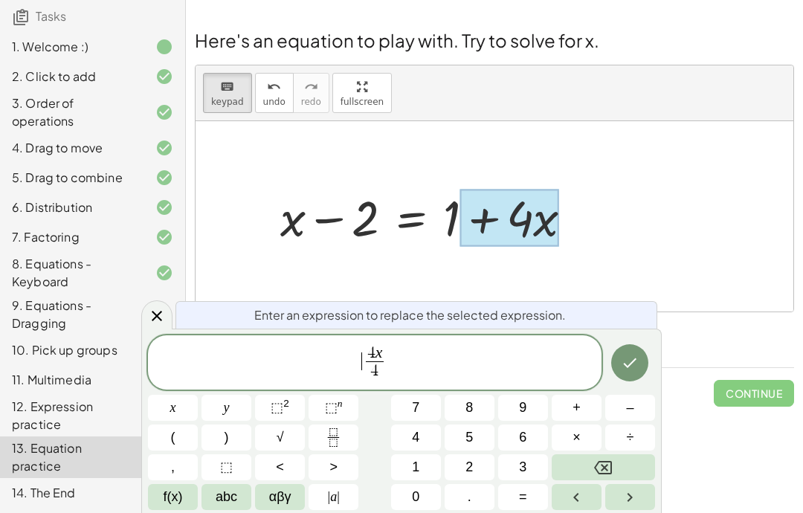
click at [631, 364] on icon "Done" at bounding box center [630, 363] width 13 height 10
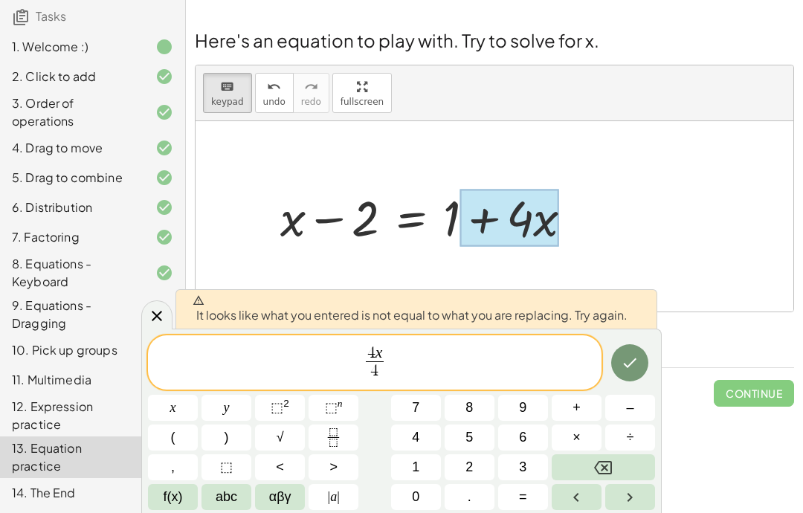
click at [382, 370] on span "4" at bounding box center [375, 371] width 19 height 20
click at [627, 465] on button "Backspace" at bounding box center [603, 467] width 103 height 26
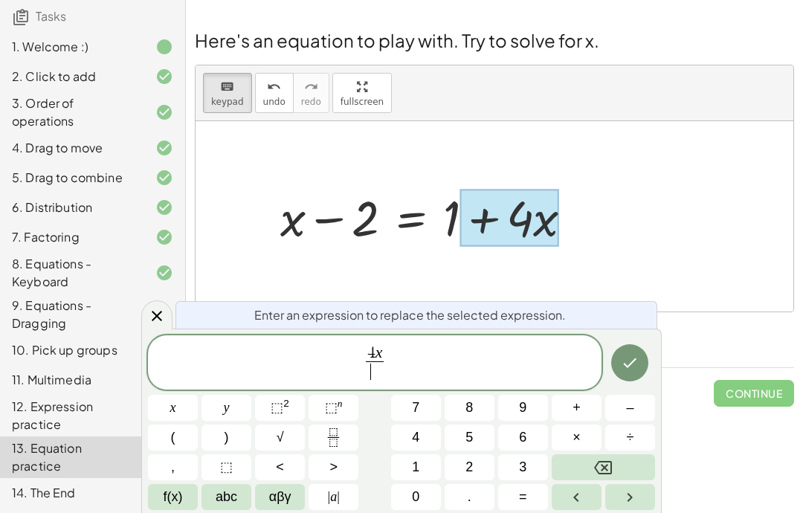
click at [622, 463] on button "Backspace" at bounding box center [603, 467] width 103 height 26
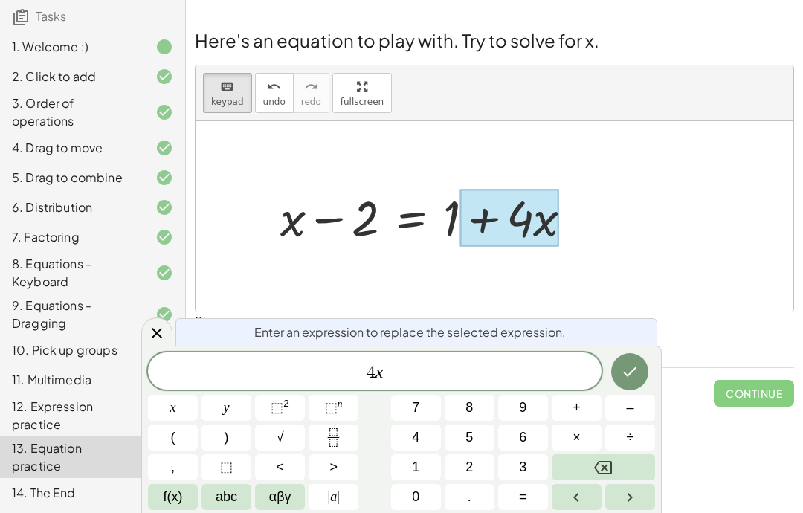
click at [636, 431] on button "÷" at bounding box center [630, 438] width 50 height 26
click at [417, 446] on span "4" at bounding box center [415, 438] width 7 height 20
click at [617, 365] on button "Done" at bounding box center [629, 371] width 37 height 37
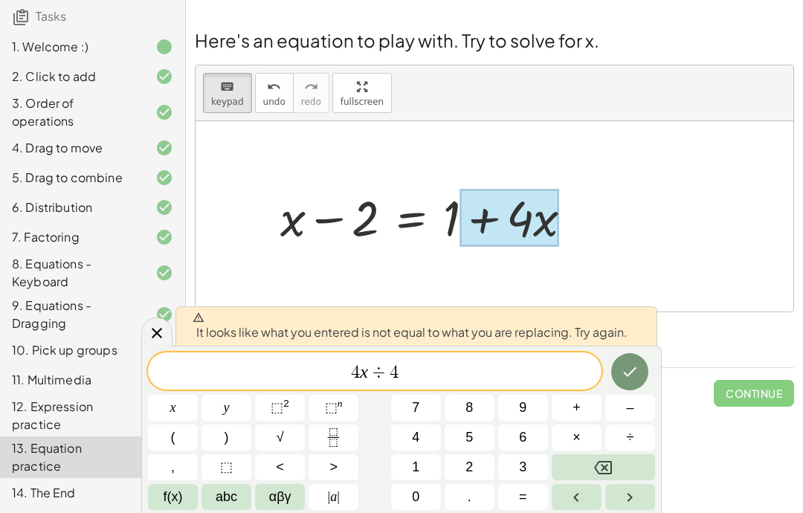
click at [620, 473] on button "Backspace" at bounding box center [603, 467] width 103 height 26
click at [620, 472] on button "Backspace" at bounding box center [603, 467] width 103 height 26
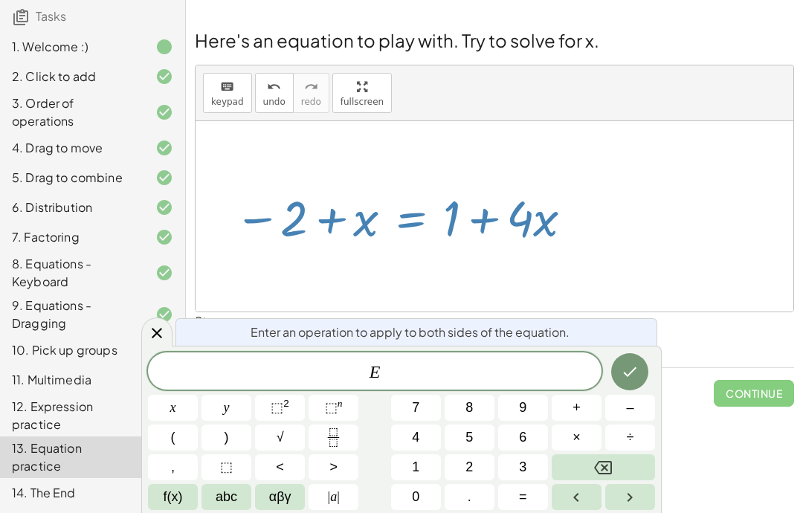
click at [478, 374] on span "E" at bounding box center [375, 372] width 454 height 21
click at [638, 411] on button "–" at bounding box center [630, 408] width 50 height 26
click at [477, 485] on button "." at bounding box center [470, 497] width 50 height 26
click at [625, 465] on button "Backspace" at bounding box center [603, 467] width 103 height 26
click at [469, 464] on span "2" at bounding box center [469, 467] width 7 height 20
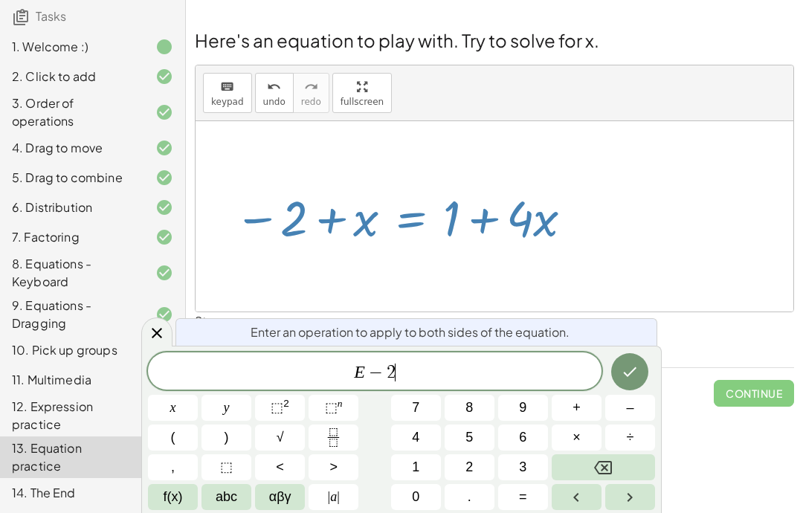
click at [645, 359] on div at bounding box center [630, 372] width 50 height 39
click at [620, 379] on button "Done" at bounding box center [629, 371] width 37 height 37
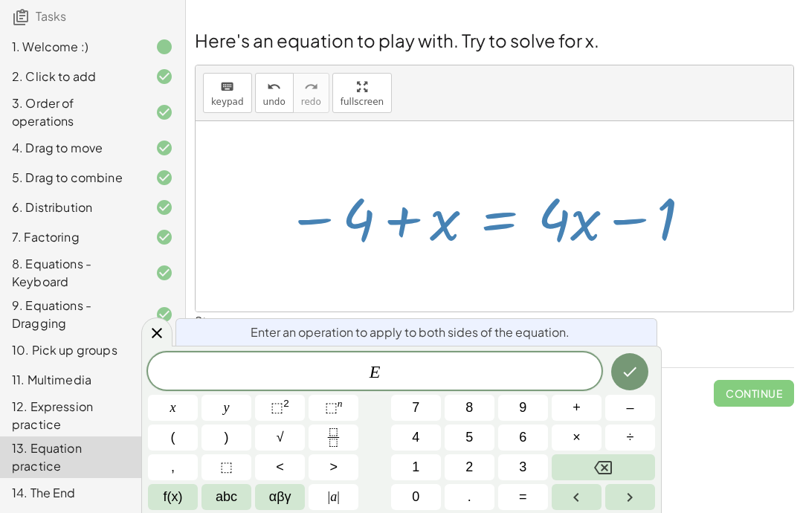
click at [722, 79] on div "keyboard keypad undo [PERSON_NAME] redo fullscreen" at bounding box center [495, 93] width 598 height 56
click at [637, 380] on icon "Done" at bounding box center [630, 372] width 18 height 18
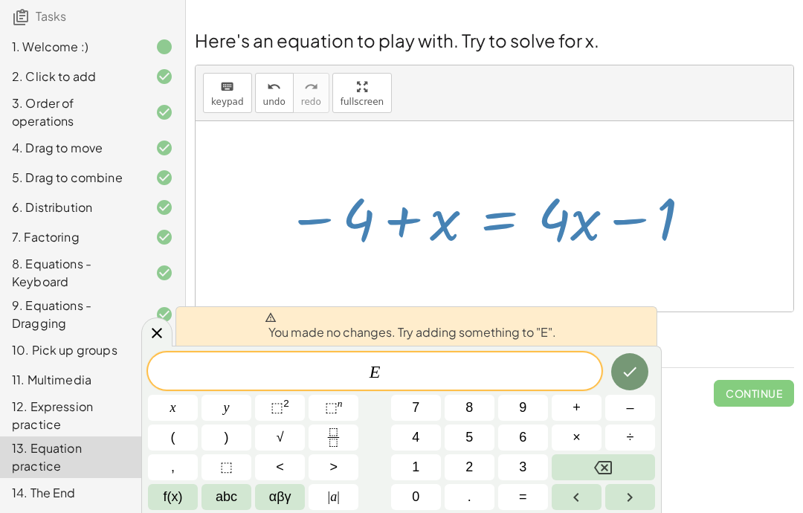
click at [550, 388] on div "E" at bounding box center [375, 371] width 454 height 37
click at [643, 431] on button "÷" at bounding box center [630, 438] width 50 height 26
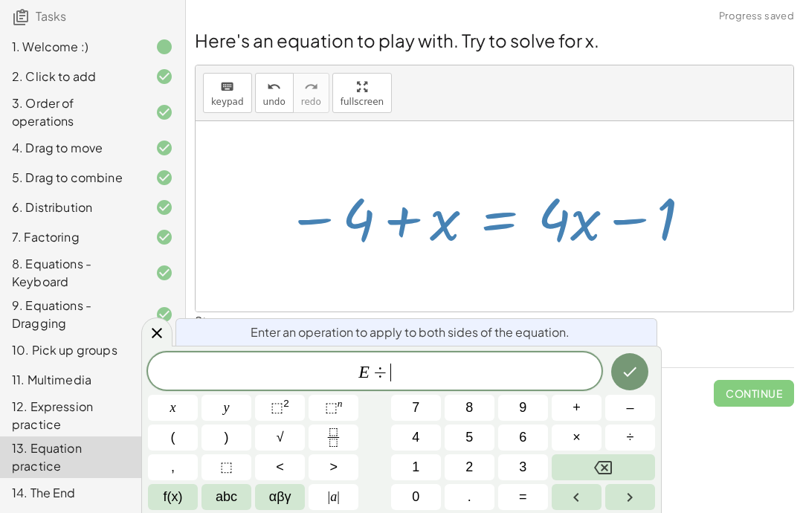
click at [418, 441] on span "4" at bounding box center [415, 438] width 7 height 20
click at [622, 361] on button "Done" at bounding box center [629, 371] width 37 height 37
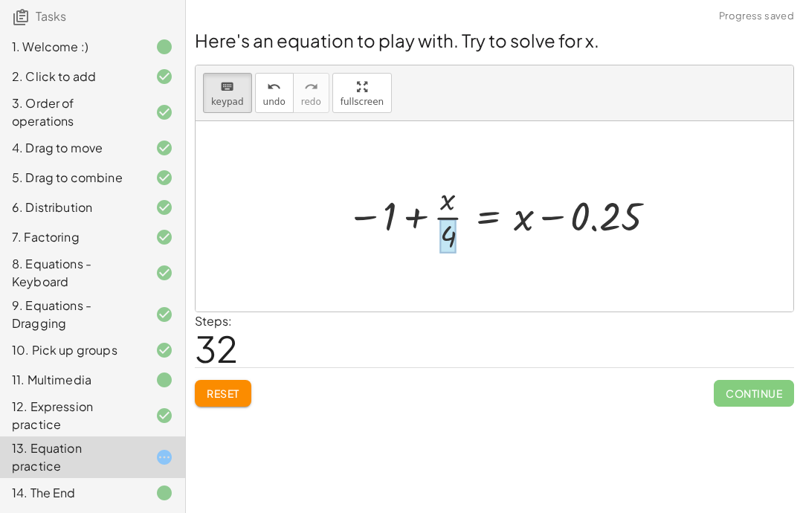
click at [449, 219] on div at bounding box center [448, 236] width 16 height 34
click at [451, 177] on div at bounding box center [504, 216] width 330 height 78
click at [450, 182] on div at bounding box center [447, 199] width 15 height 34
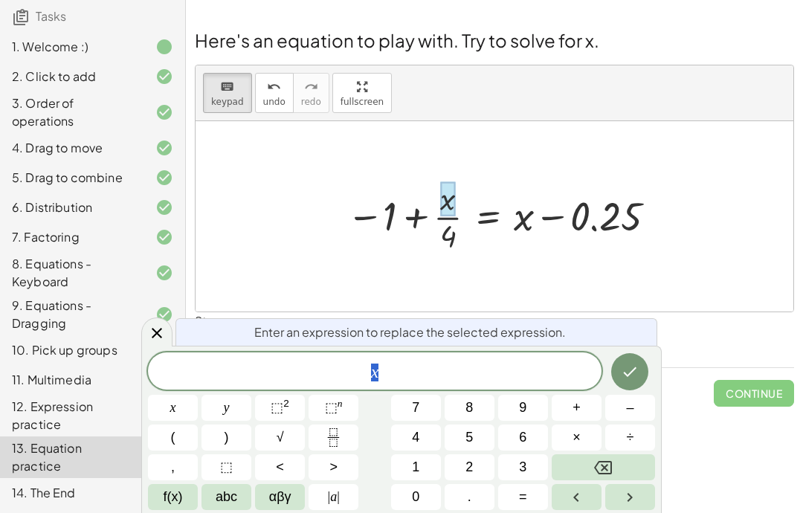
click at [632, 375] on icon "Done" at bounding box center [630, 372] width 18 height 18
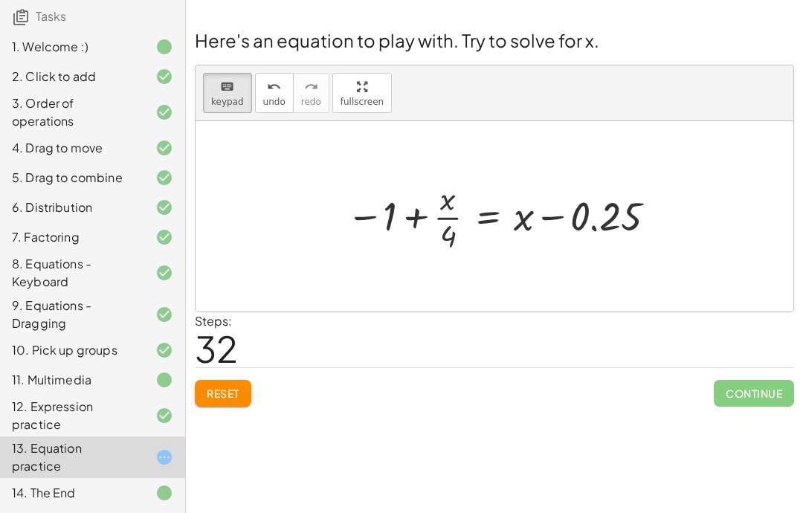
click at [448, 207] on div at bounding box center [504, 216] width 330 height 78
click at [449, 219] on div at bounding box center [448, 236] width 16 height 34
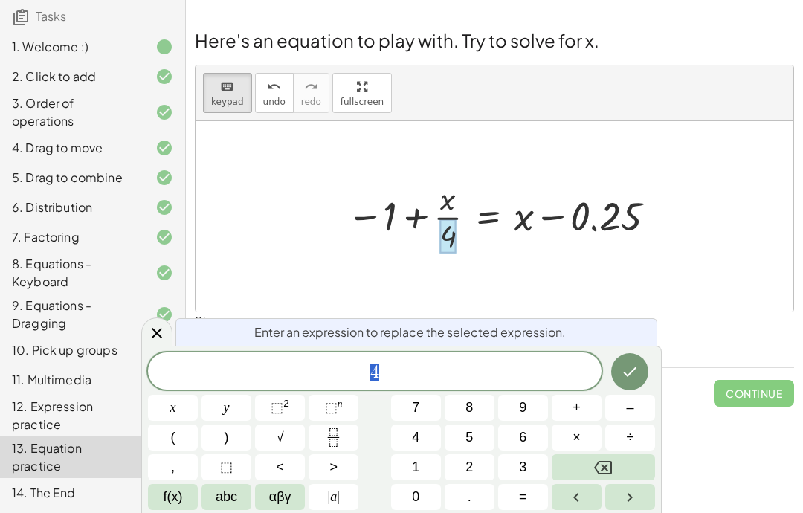
click at [623, 460] on button "Backspace" at bounding box center [603, 467] width 103 height 26
click at [629, 368] on icon "Done" at bounding box center [630, 372] width 18 height 18
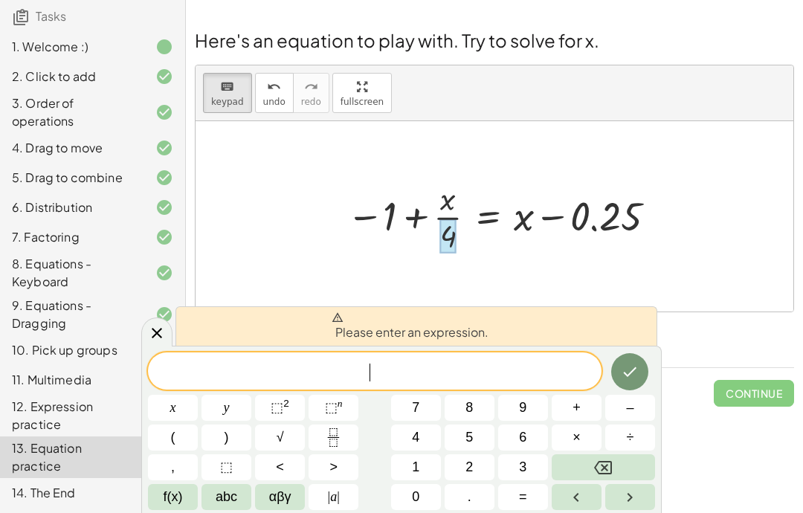
click at [592, 177] on div at bounding box center [504, 216] width 330 height 78
click at [420, 504] on button "0" at bounding box center [416, 497] width 50 height 26
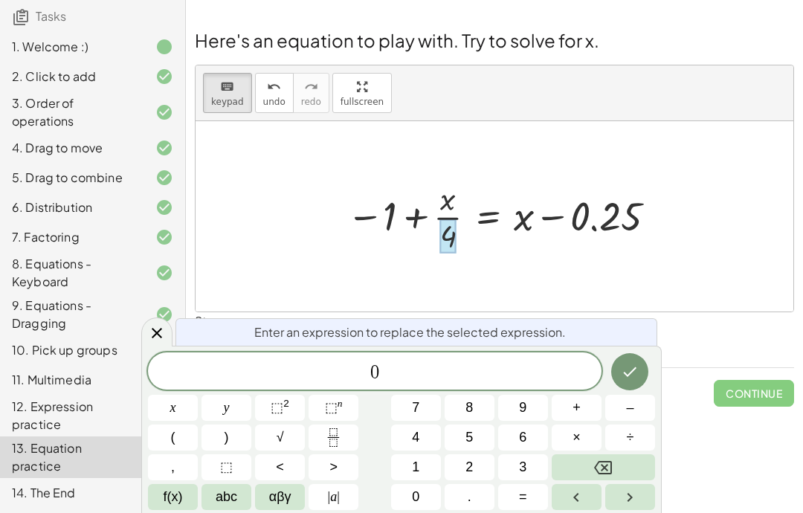
click at [624, 374] on icon "Done" at bounding box center [630, 372] width 18 height 18
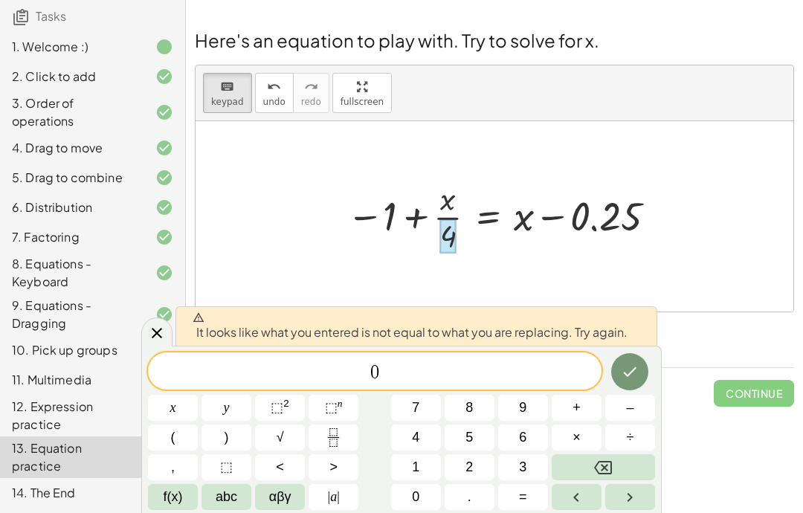
click at [634, 503] on icon "Right arrow" at bounding box center [630, 498] width 18 height 18
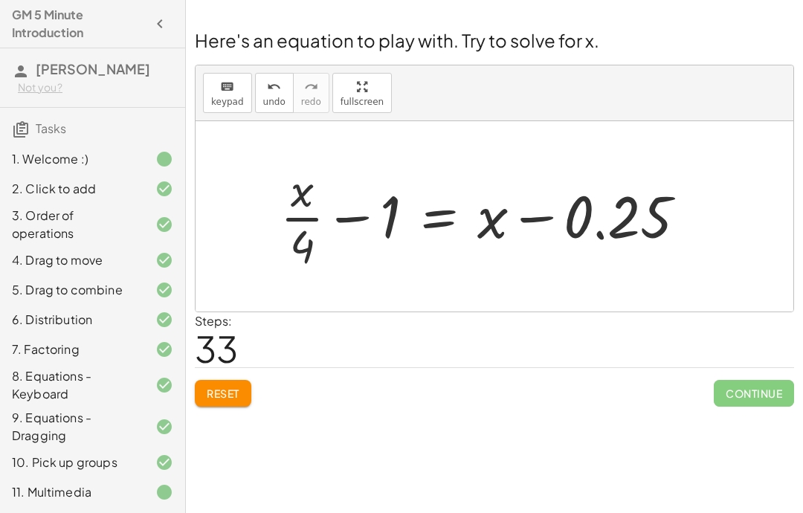
scroll to position [112, 0]
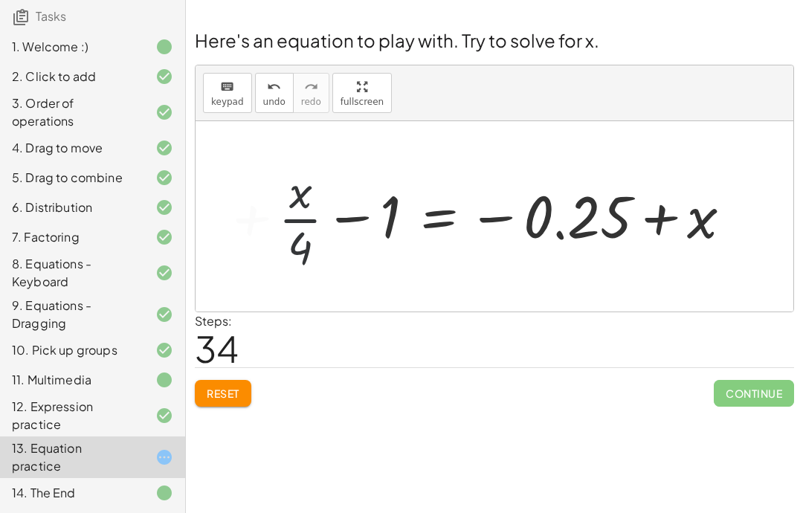
click at [223, 387] on span "Reset" at bounding box center [223, 393] width 33 height 13
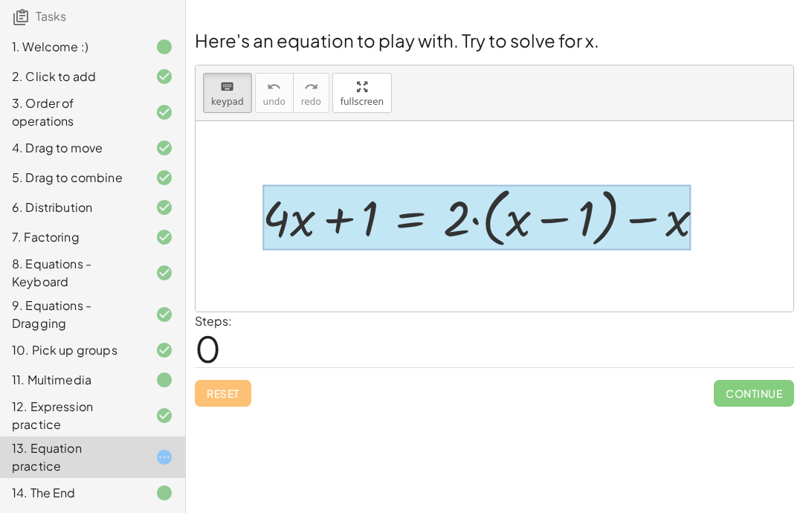
click at [405, 185] on div at bounding box center [477, 217] width 429 height 65
click at [411, 186] on div at bounding box center [477, 217] width 429 height 65
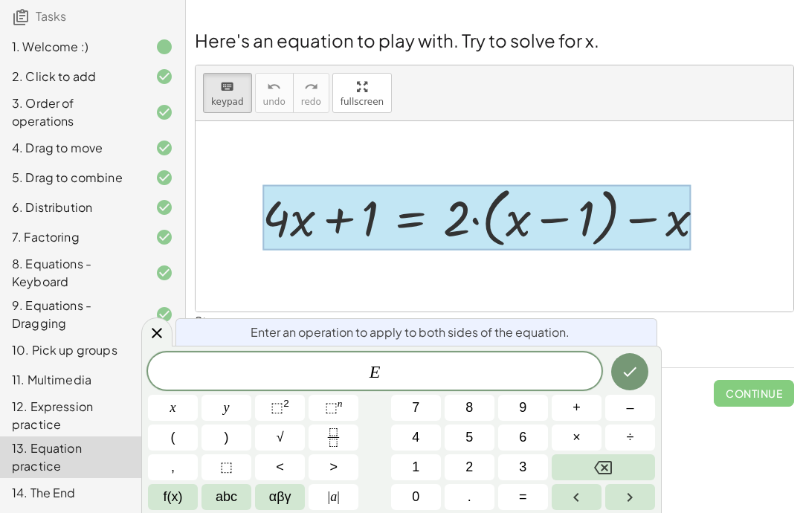
click at [437, 378] on span "E" at bounding box center [375, 372] width 454 height 21
click at [591, 419] on button "+" at bounding box center [577, 408] width 50 height 26
click at [622, 467] on button "Backspace" at bounding box center [603, 467] width 103 height 26
click at [622, 466] on button "Backspace" at bounding box center [603, 467] width 103 height 26
click at [631, 472] on button "Backspace" at bounding box center [603, 467] width 103 height 26
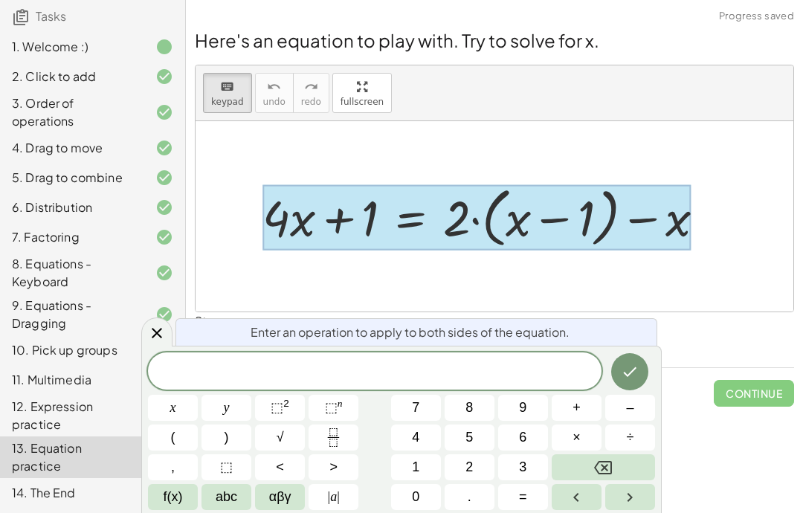
click at [707, 312] on div "Steps: 0" at bounding box center [494, 339] width 599 height 55
click at [721, 316] on div "Steps: 0" at bounding box center [494, 339] width 599 height 55
click at [430, 193] on div at bounding box center [477, 217] width 429 height 65
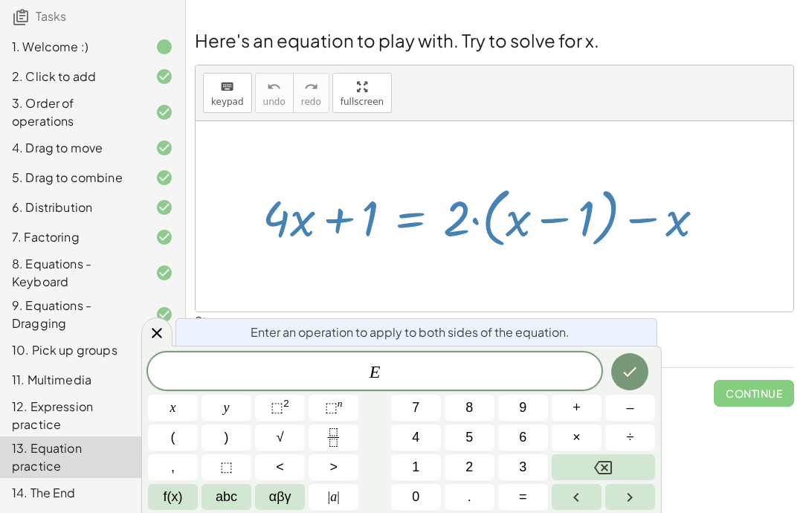
click at [399, 367] on span "E" at bounding box center [375, 372] width 454 height 21
click at [632, 438] on span "÷" at bounding box center [630, 438] width 7 height 20
click at [419, 435] on span "4" at bounding box center [415, 438] width 7 height 20
click at [629, 381] on button "Done" at bounding box center [629, 371] width 37 height 37
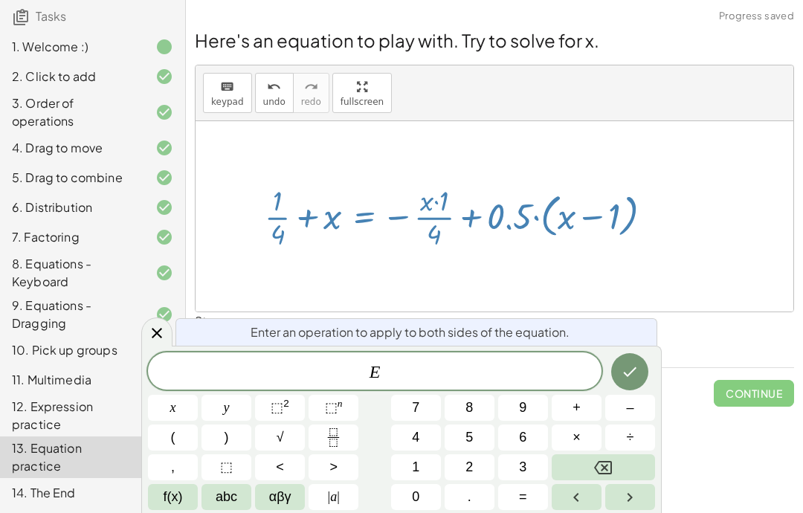
click at [671, 80] on div "keyboard keypad undo [PERSON_NAME] redo fullscreen" at bounding box center [495, 93] width 598 height 56
click at [631, 343] on div "Enter an operation to apply to both sides of the equation." at bounding box center [417, 332] width 482 height 28
click at [625, 362] on button "Done" at bounding box center [629, 371] width 37 height 37
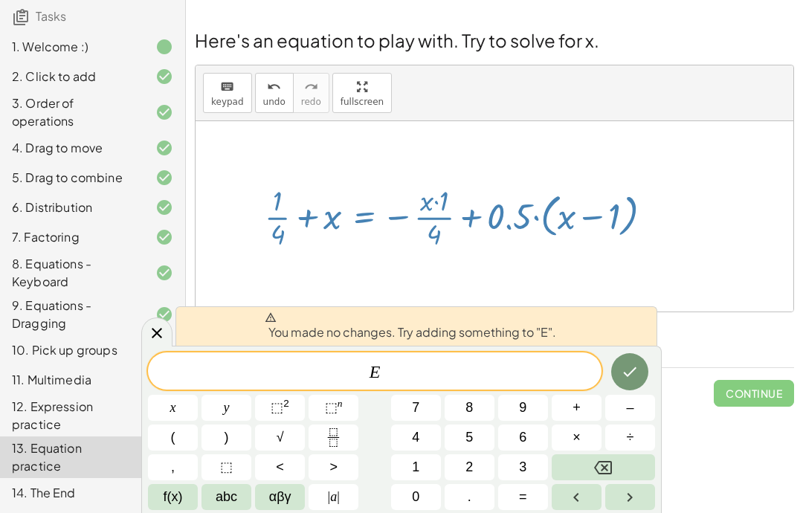
click at [712, 312] on div "Steps: 14" at bounding box center [494, 339] width 599 height 55
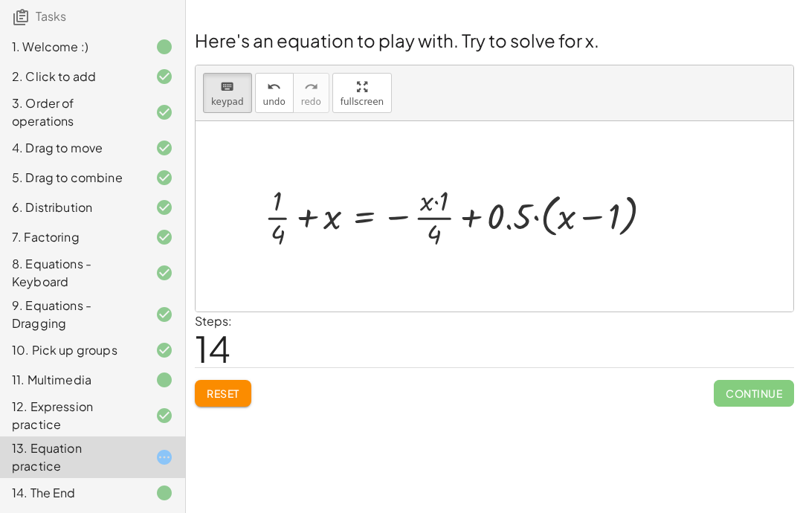
click at [224, 380] on button "Reset" at bounding box center [223, 393] width 57 height 27
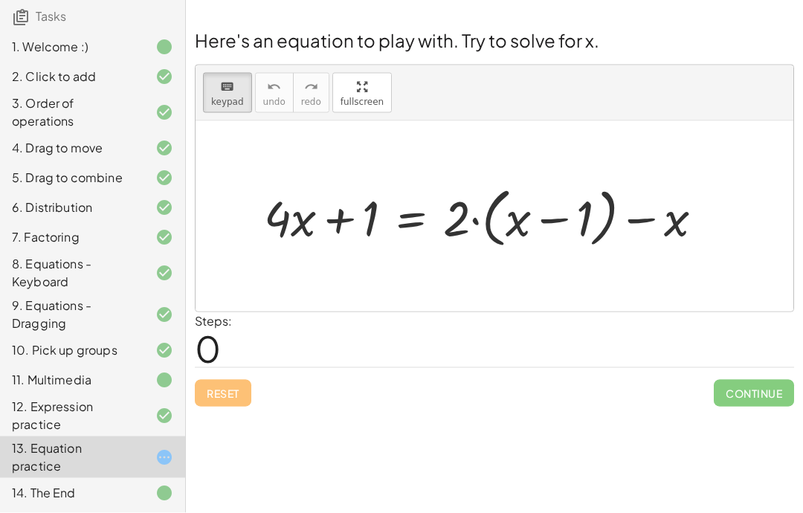
scroll to position [32, 0]
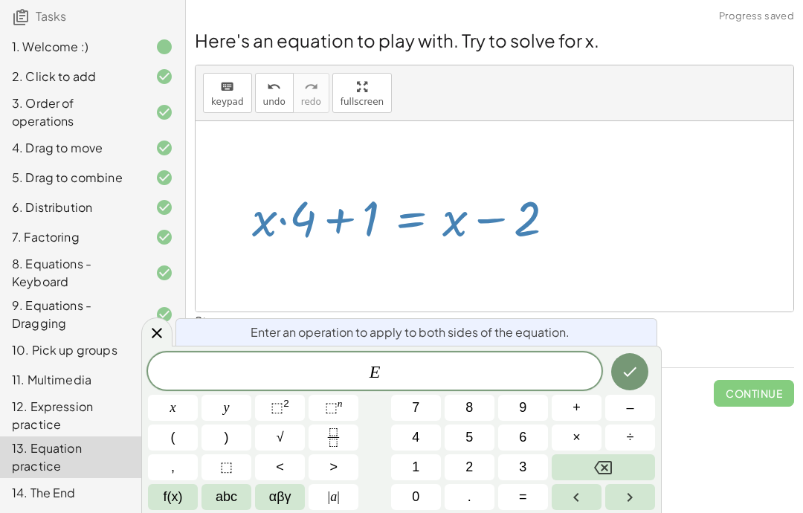
click at [628, 370] on icon "Done" at bounding box center [630, 372] width 18 height 18
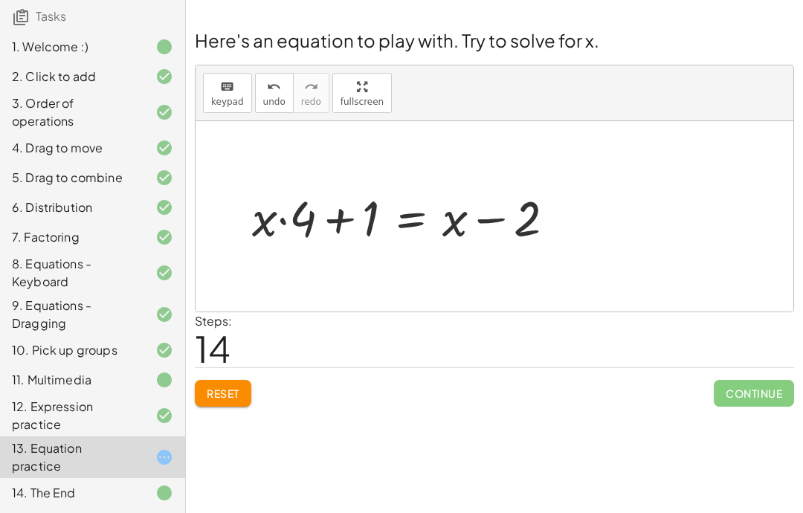
click at [230, 382] on div "Here's an equation to play with. Try to solve for x. keyboard keypad undo undo …" at bounding box center [494, 217] width 617 height 397
click at [225, 387] on span "Reset" at bounding box center [223, 393] width 33 height 13
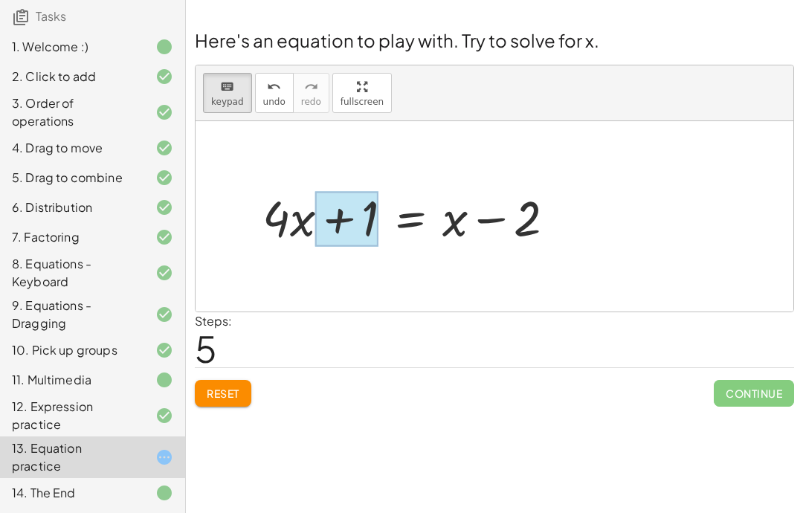
click at [351, 191] on div at bounding box center [346, 218] width 63 height 55
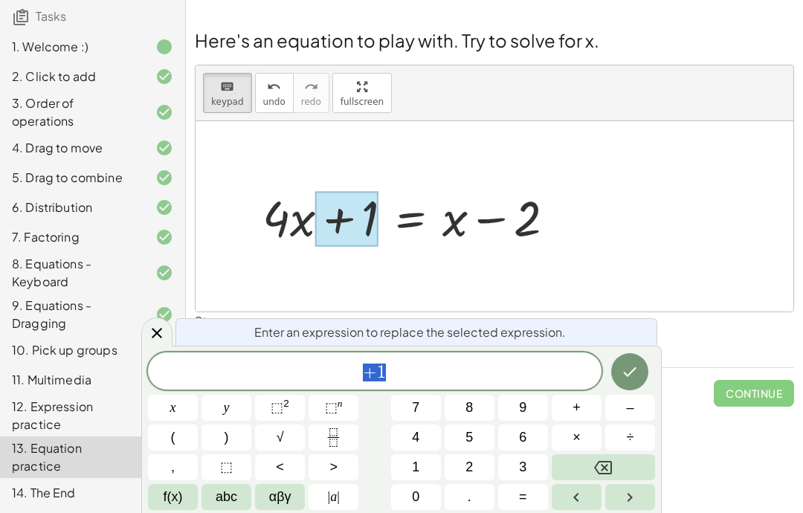
click at [580, 405] on span "+" at bounding box center [577, 408] width 8 height 20
click at [234, 504] on span "abc" at bounding box center [227, 497] width 22 height 20
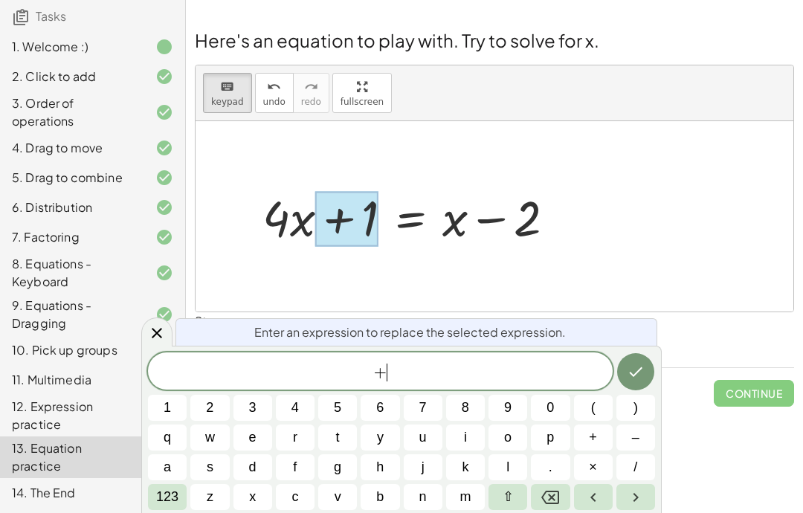
click at [593, 474] on span "×" at bounding box center [593, 467] width 8 height 20
click at [559, 506] on icon "Backspace" at bounding box center [550, 498] width 18 height 18
click at [261, 505] on button "x" at bounding box center [253, 497] width 39 height 26
click at [640, 382] on button "Done" at bounding box center [635, 371] width 37 height 37
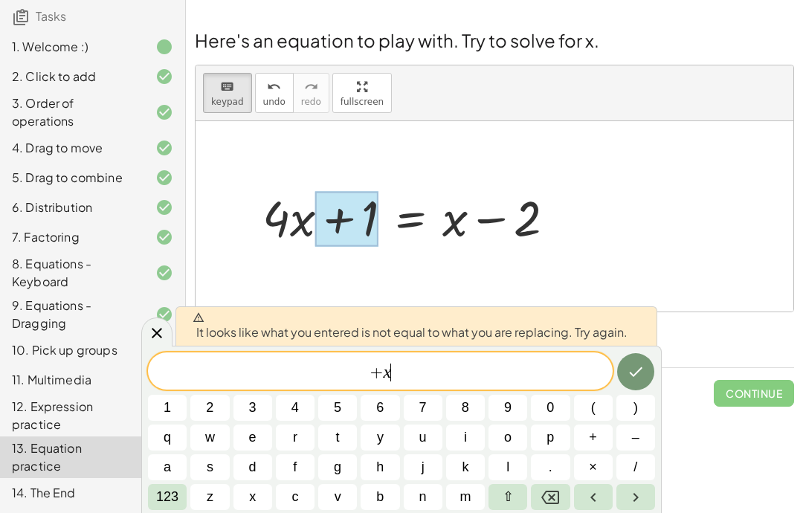
click at [175, 501] on span "123" at bounding box center [167, 497] width 22 height 20
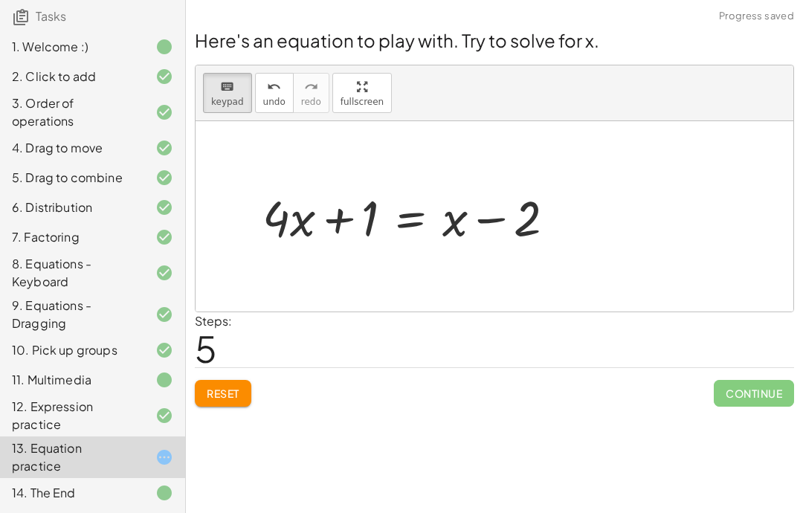
scroll to position [59, 0]
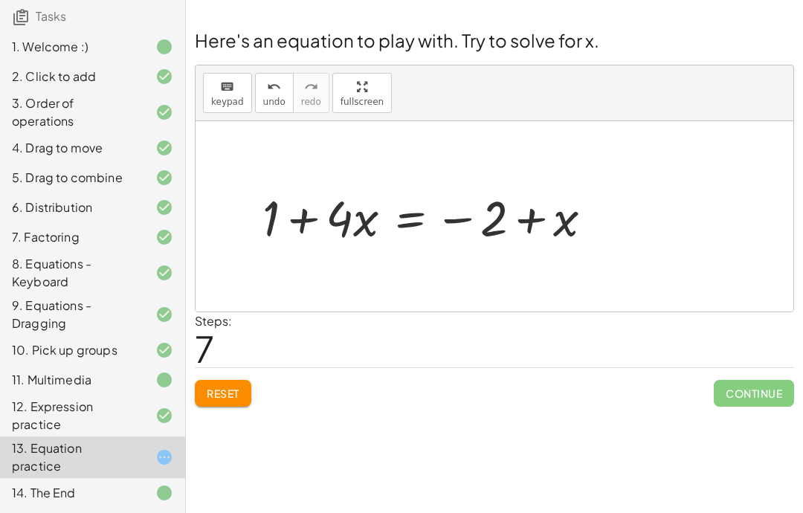
click at [42, 291] on div "8. Equations - Keyboard" at bounding box center [92, 273] width 185 height 42
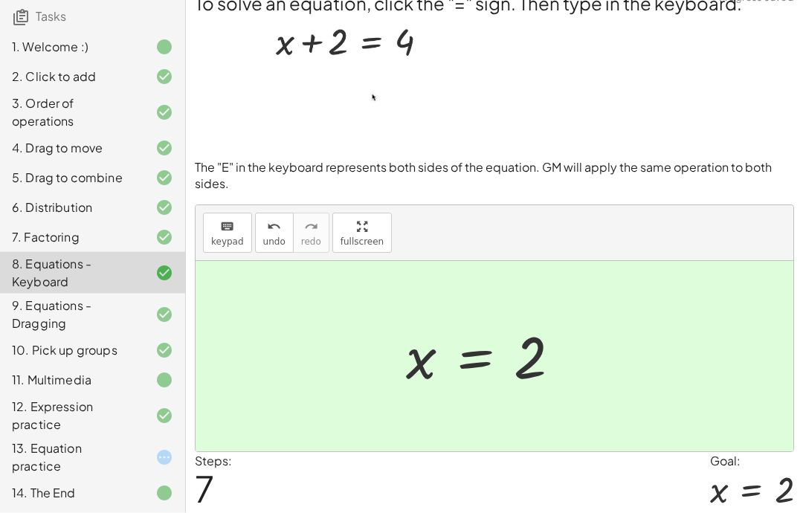
scroll to position [19, 0]
click at [33, 310] on div "9. Equations - Dragging" at bounding box center [72, 315] width 120 height 36
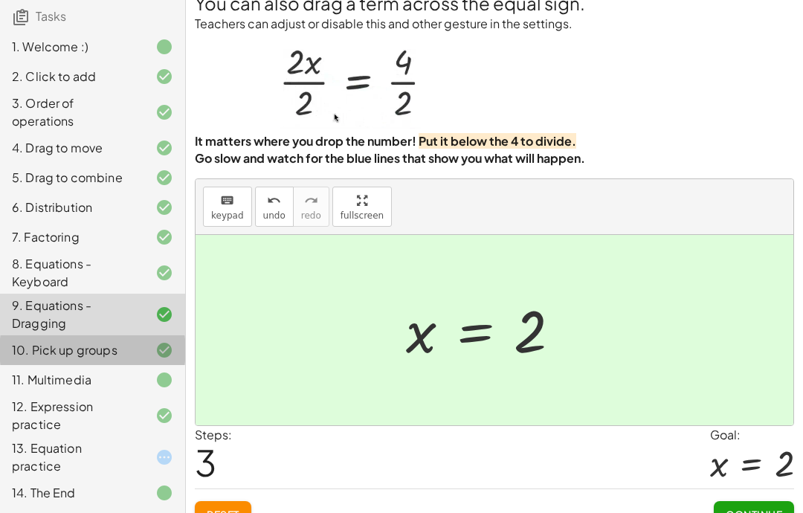
click at [51, 344] on div "10. Pick up groups" at bounding box center [72, 350] width 120 height 18
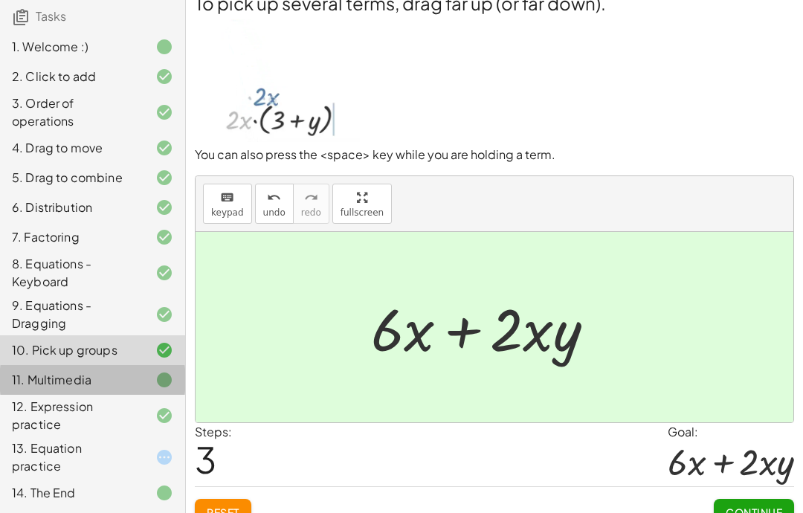
click at [44, 373] on div "11. Multimedia" at bounding box center [72, 380] width 120 height 18
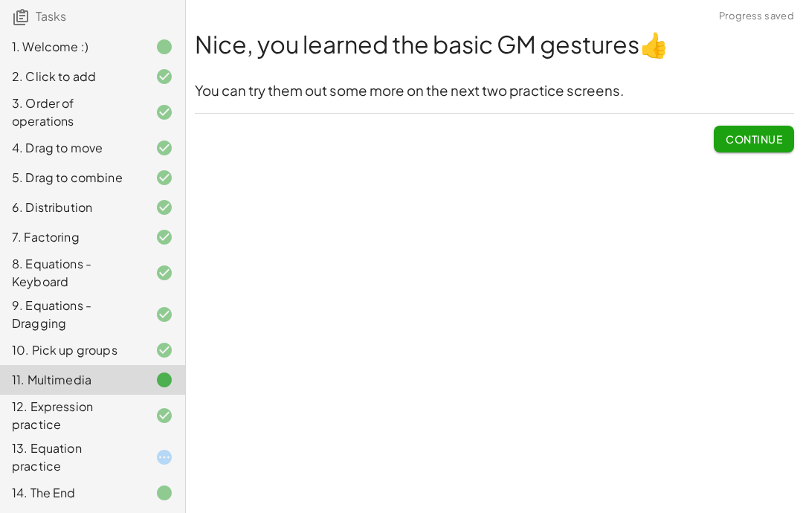
scroll to position [59, 0]
click at [49, 403] on div "12. Expression practice" at bounding box center [72, 416] width 120 height 36
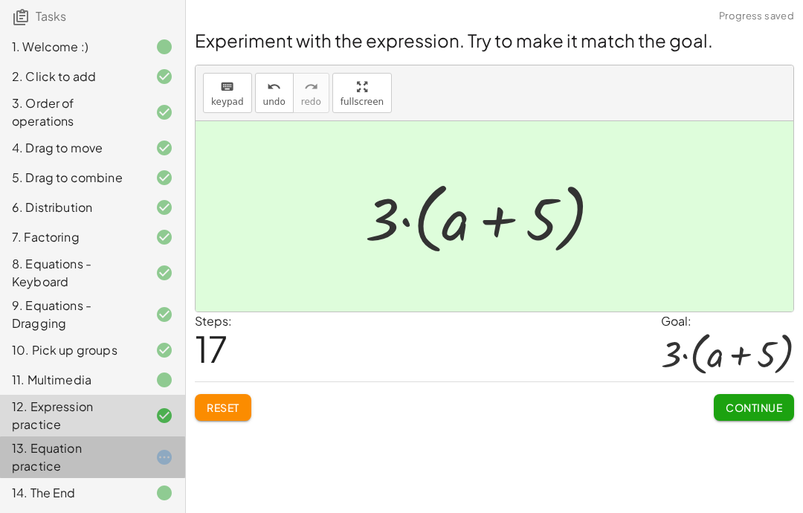
click at [54, 443] on div "13. Equation practice" at bounding box center [72, 458] width 120 height 36
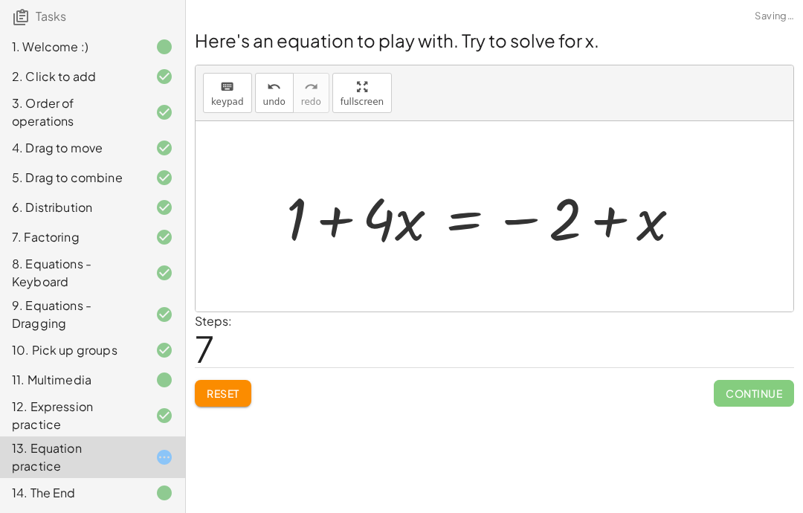
click at [51, 225] on div "7. Factoring" at bounding box center [92, 237] width 185 height 30
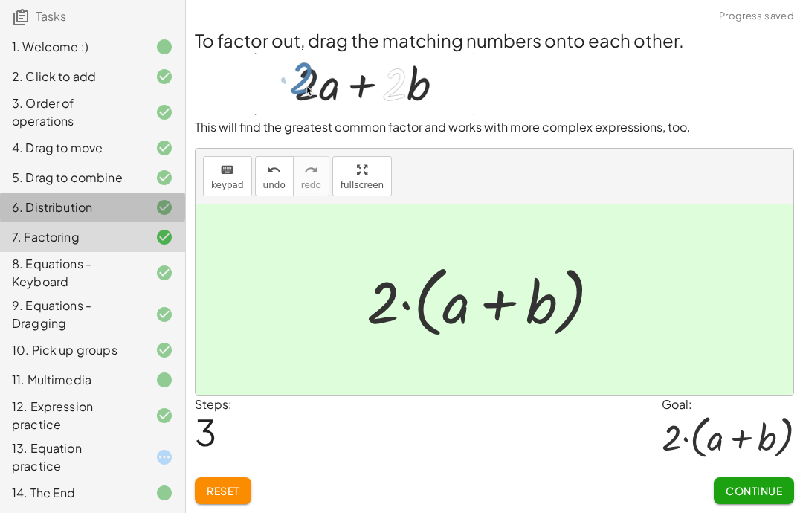
click at [22, 193] on div "6. Distribution" at bounding box center [92, 208] width 185 height 30
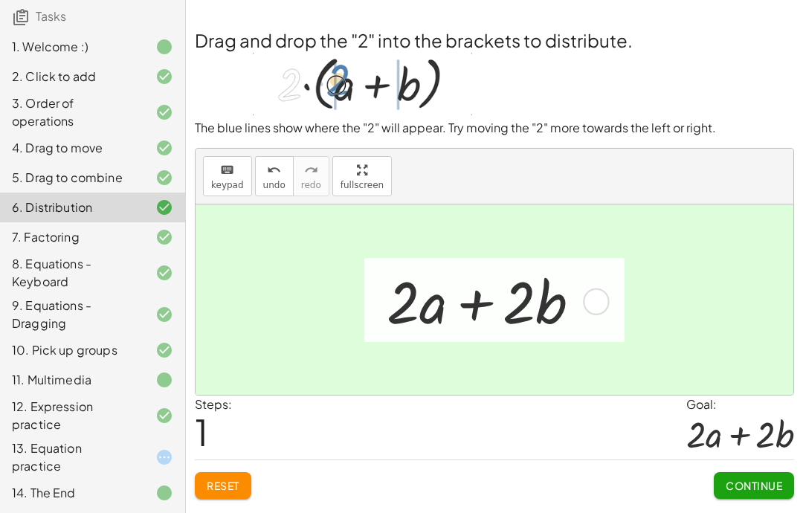
click at [42, 264] on div "8. Equations - Keyboard" at bounding box center [72, 273] width 120 height 36
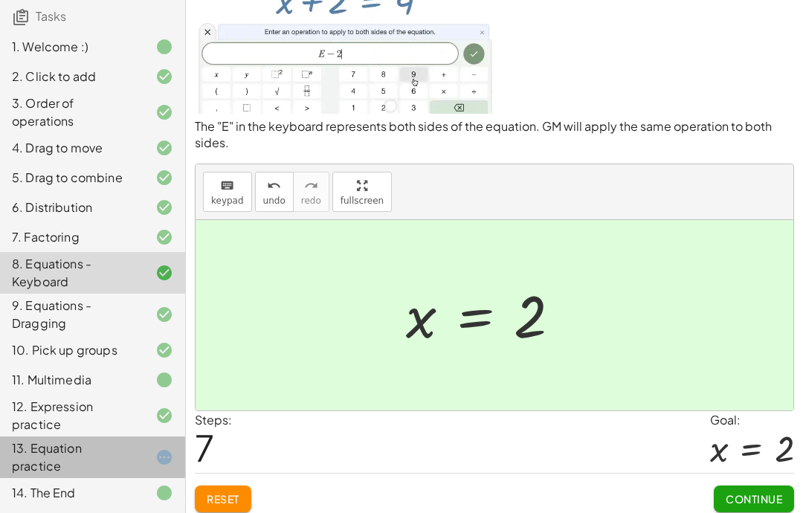
click at [39, 459] on div "13. Equation practice" at bounding box center [72, 458] width 120 height 36
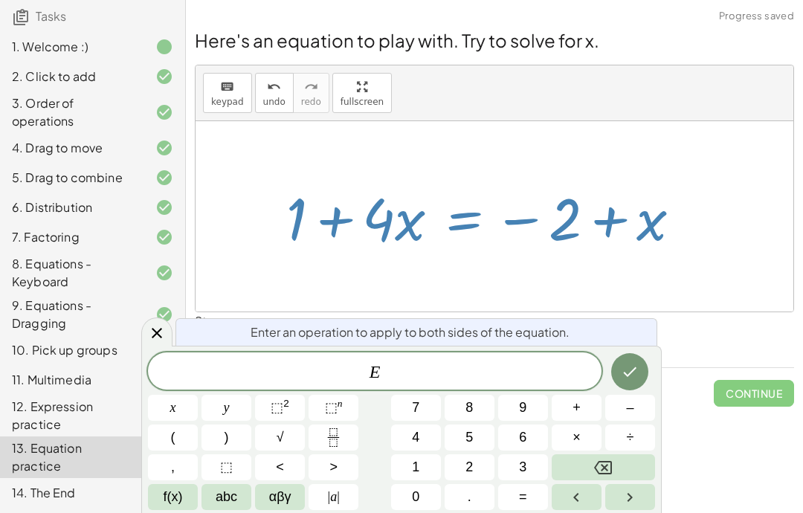
click at [460, 372] on span "E" at bounding box center [375, 372] width 454 height 21
click at [579, 411] on span "+" at bounding box center [577, 408] width 8 height 20
click at [226, 504] on span "abc" at bounding box center [227, 497] width 22 height 20
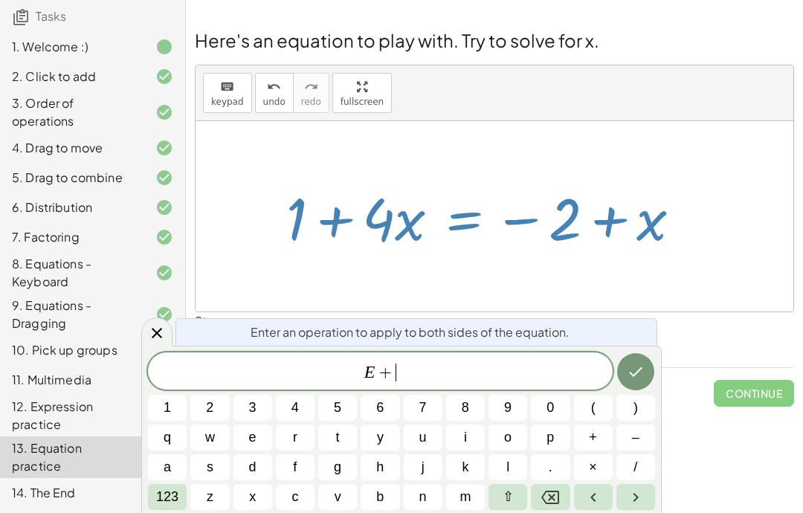
click at [253, 501] on span "x" at bounding box center [252, 497] width 7 height 20
click at [631, 363] on icon "Done" at bounding box center [636, 372] width 18 height 18
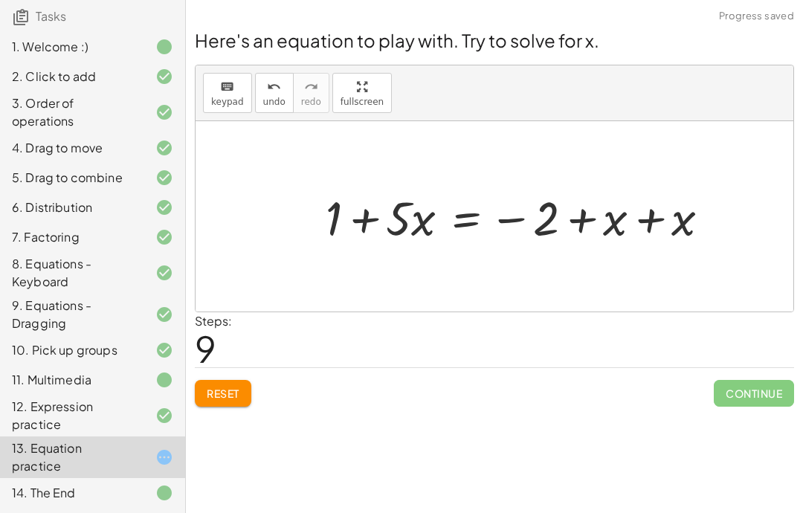
click at [525, 312] on div "Steps: 9" at bounding box center [494, 339] width 599 height 55
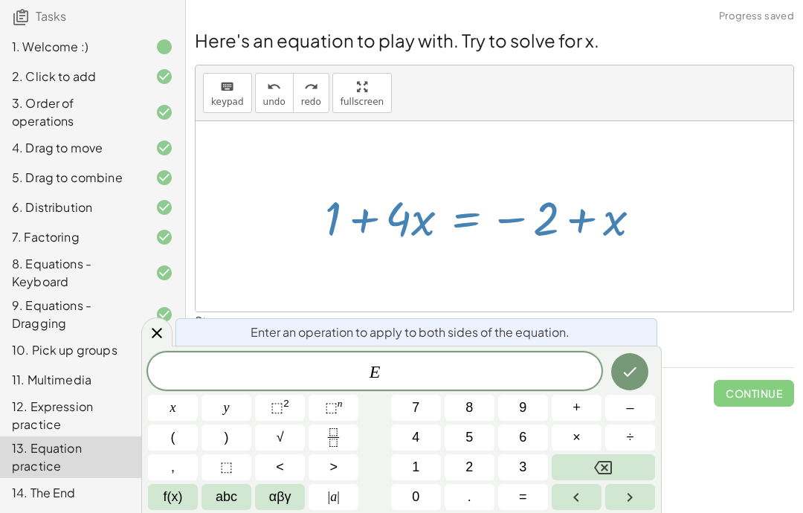
click at [457, 383] on div "E" at bounding box center [375, 371] width 454 height 37
click at [629, 408] on span "–" at bounding box center [629, 408] width 7 height 20
click at [222, 504] on span "abc" at bounding box center [227, 497] width 22 height 20
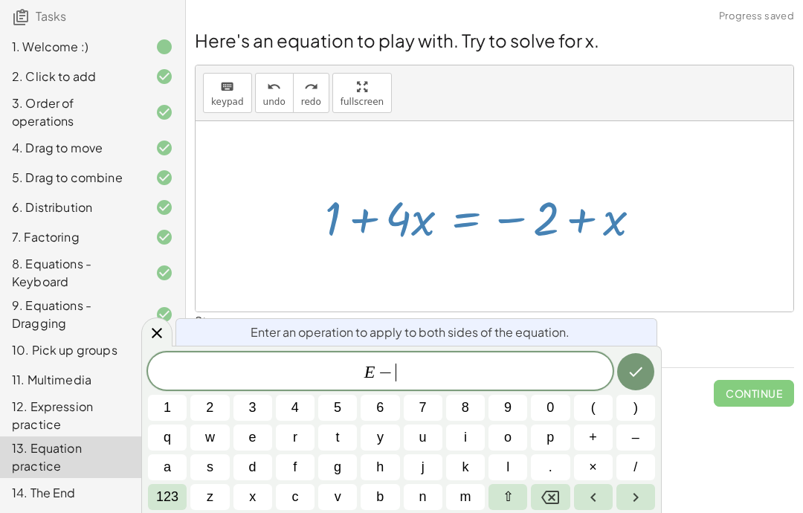
click at [250, 500] on span "x" at bounding box center [252, 497] width 7 height 20
click at [630, 369] on icon "Done" at bounding box center [636, 372] width 18 height 18
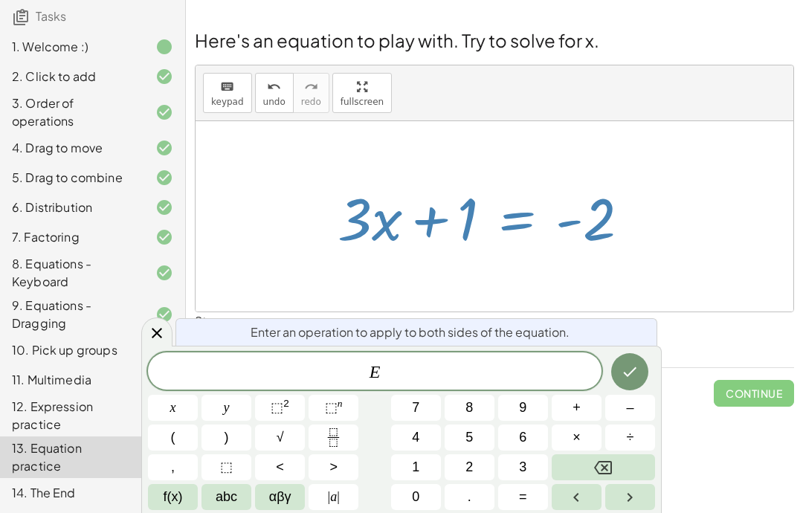
click at [338, 442] on icon "Fraction" at bounding box center [333, 437] width 19 height 19
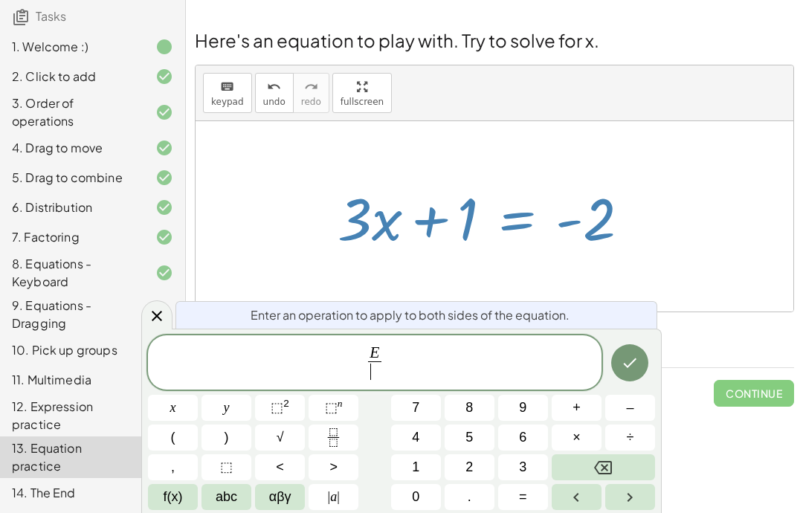
click at [614, 462] on button "Backspace" at bounding box center [603, 467] width 103 height 26
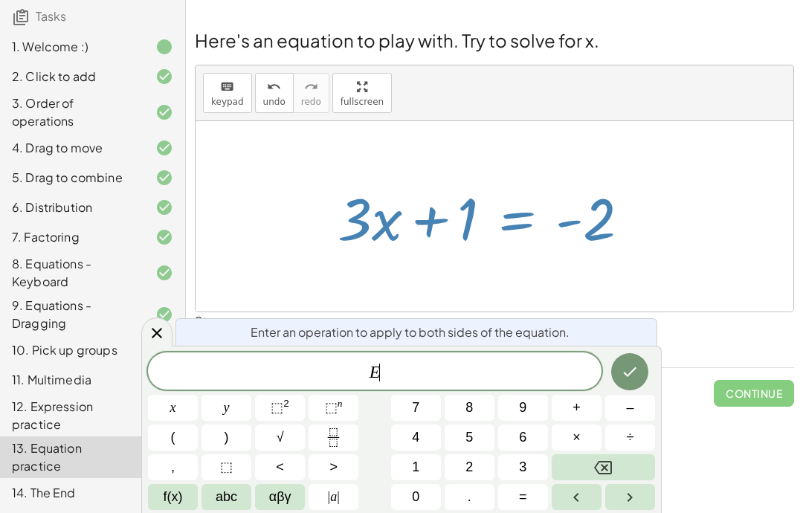
click at [614, 462] on button "Backspace" at bounding box center [603, 467] width 103 height 26
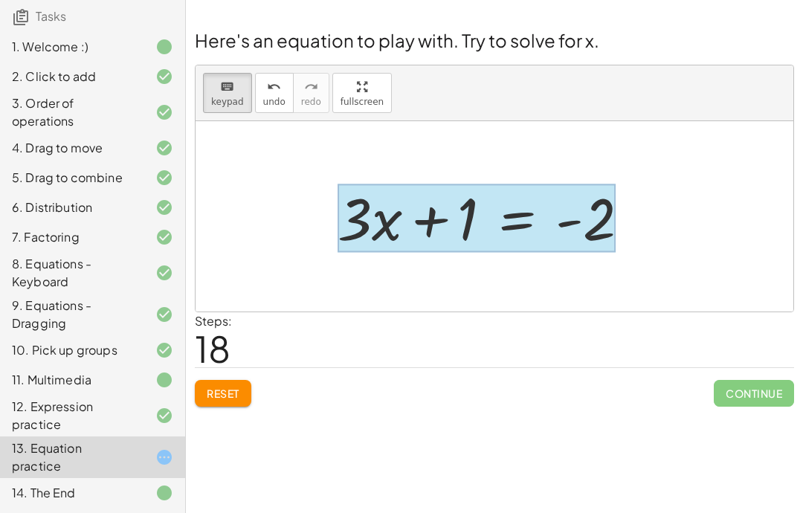
click at [517, 184] on div at bounding box center [477, 218] width 278 height 69
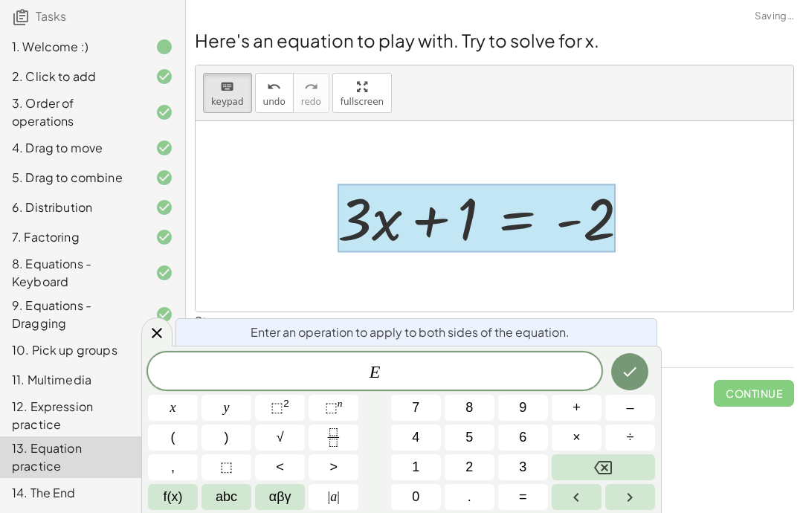
click at [630, 410] on span "–" at bounding box center [629, 408] width 7 height 20
click at [405, 470] on button "1" at bounding box center [416, 467] width 50 height 26
click at [622, 363] on icon "Done" at bounding box center [630, 372] width 18 height 18
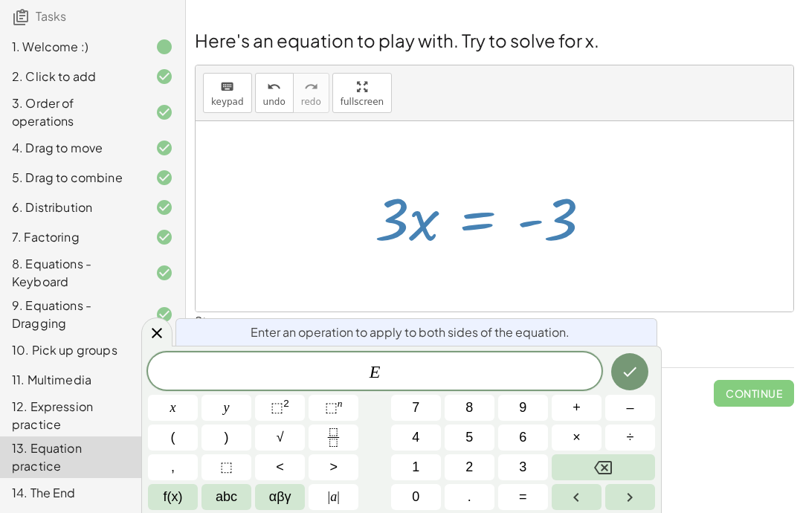
click at [347, 437] on button "Fraction" at bounding box center [334, 438] width 50 height 26
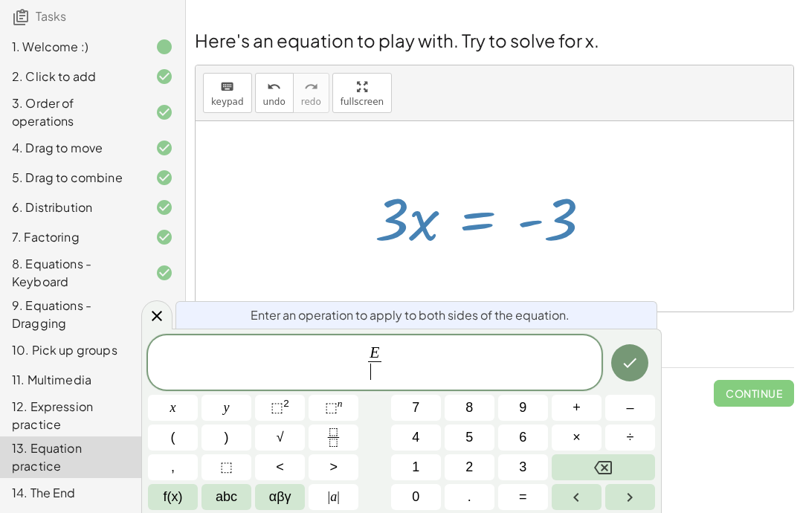
click at [519, 468] on span "3" at bounding box center [522, 467] width 7 height 20
click at [627, 358] on icon "Done" at bounding box center [630, 363] width 18 height 18
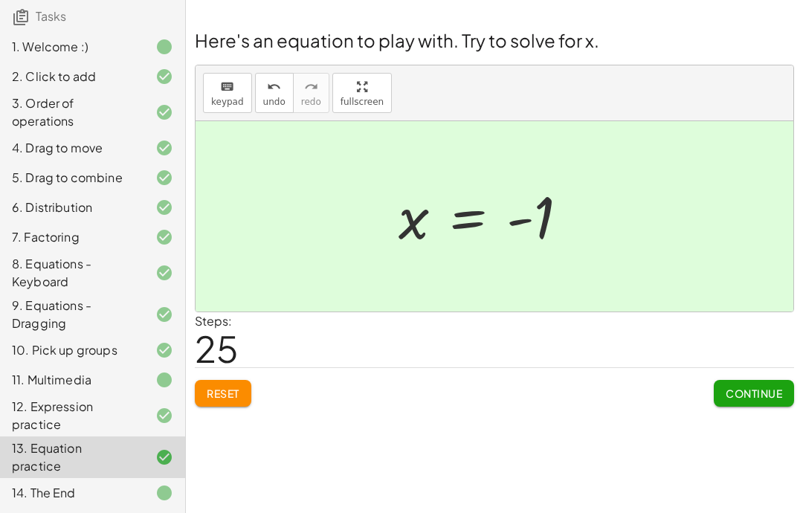
click at [771, 387] on span "Continue" at bounding box center [754, 393] width 57 height 13
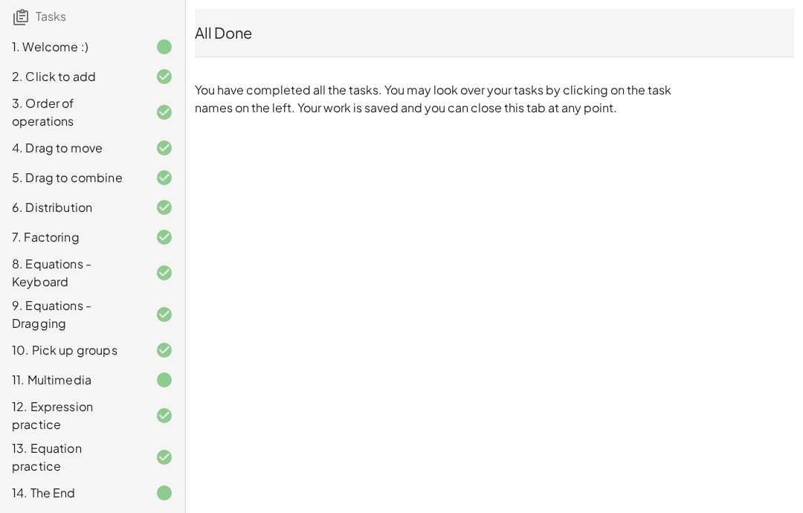
scroll to position [53, 0]
